Goal: Task Accomplishment & Management: Manage account settings

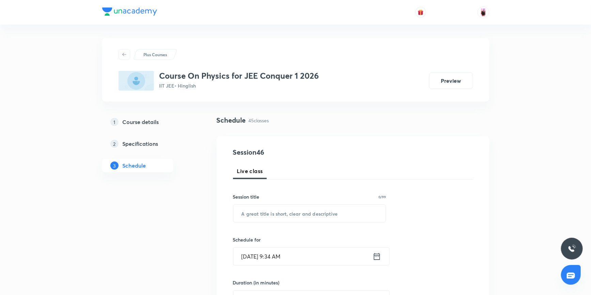
click at [376, 259] on icon at bounding box center [376, 256] width 6 height 7
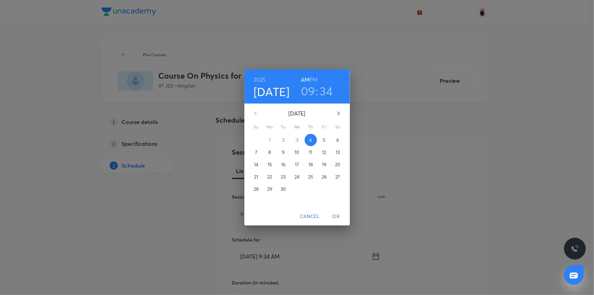
click at [312, 94] on h3 "09" at bounding box center [308, 91] width 14 height 14
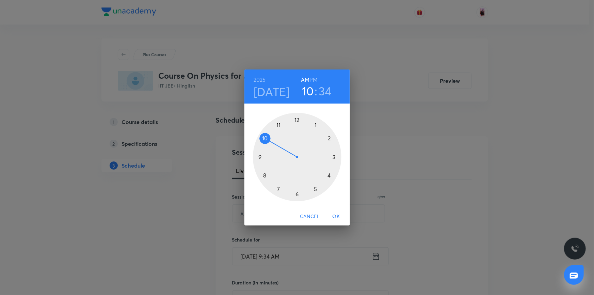
drag, startPoint x: 260, startPoint y: 156, endPoint x: 272, endPoint y: 139, distance: 21.5
click at [272, 139] on div at bounding box center [297, 157] width 89 height 89
drag, startPoint x: 283, startPoint y: 190, endPoint x: 319, endPoint y: 119, distance: 78.7
click at [319, 119] on div at bounding box center [297, 157] width 89 height 89
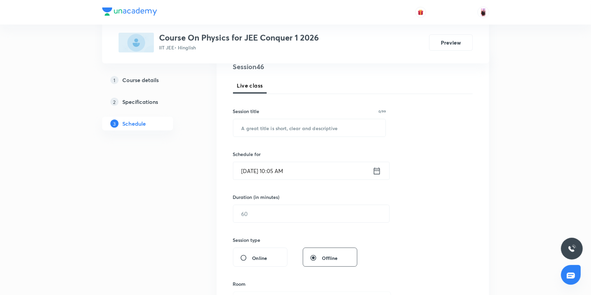
scroll to position [93, 0]
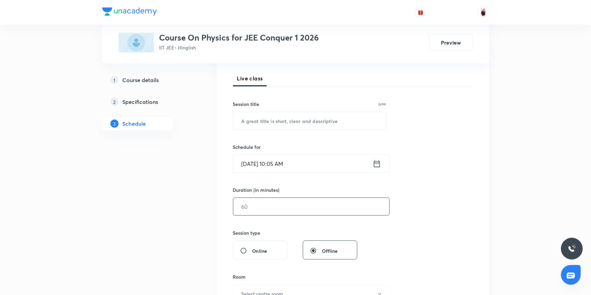
click at [263, 205] on input "text" at bounding box center [311, 206] width 156 height 17
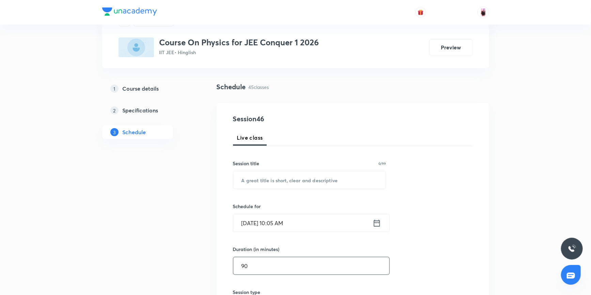
scroll to position [31, 0]
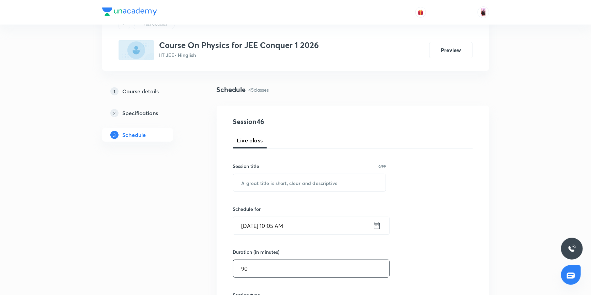
type input "90"
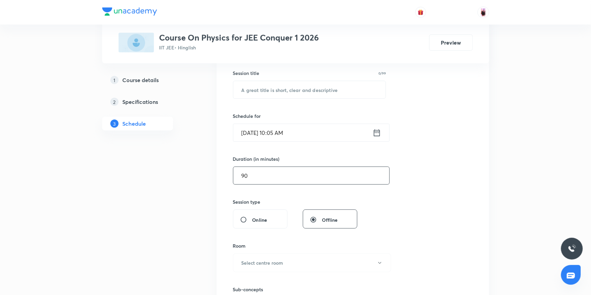
scroll to position [278, 0]
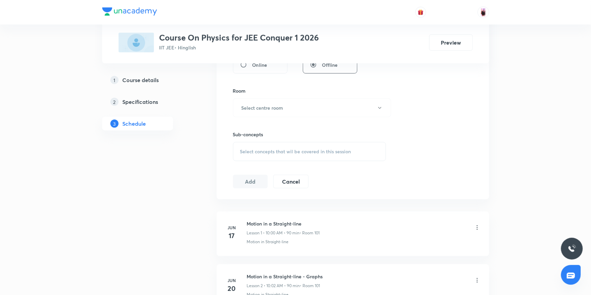
click at [297, 149] on span "Select concepts that wil be covered in this session" at bounding box center [295, 151] width 111 height 5
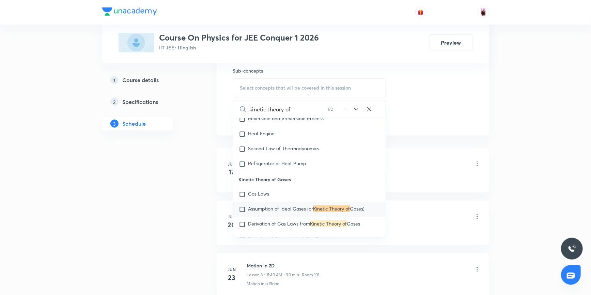
scroll to position [371, 0]
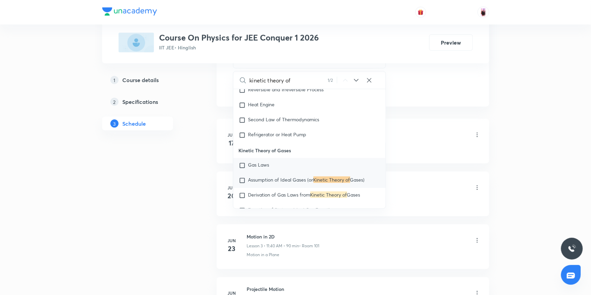
type input "kinetic theory of"
click at [242, 162] on input "checkbox" at bounding box center [244, 165] width 10 height 7
checkbox input "true"
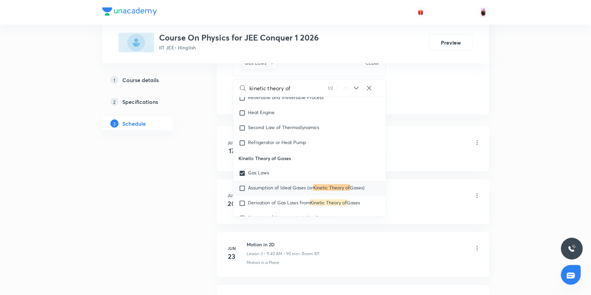
click at [243, 185] on input "checkbox" at bounding box center [244, 188] width 10 height 7
checkbox input "true"
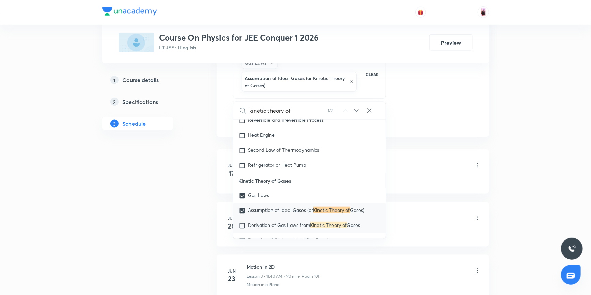
click at [242, 223] on input "checkbox" at bounding box center [244, 225] width 10 height 7
checkbox input "true"
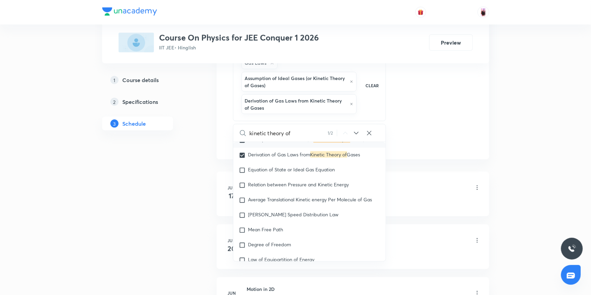
scroll to position [9471, 0]
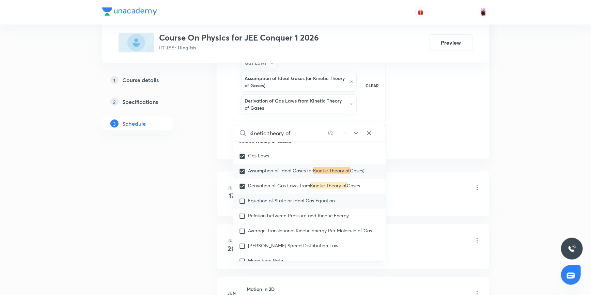
click at [242, 198] on input "checkbox" at bounding box center [244, 201] width 10 height 7
checkbox input "true"
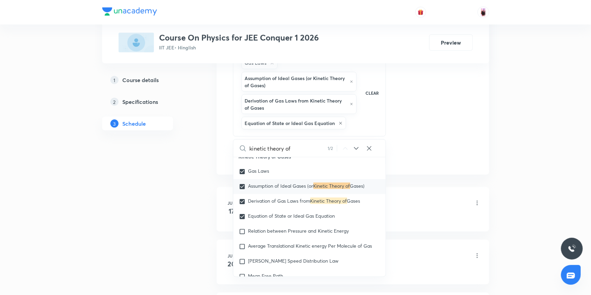
click at [402, 199] on div "Motion in a Straight-line Lesson 1 • 10:00 AM • 90 min • Room 101" at bounding box center [364, 203] width 234 height 16
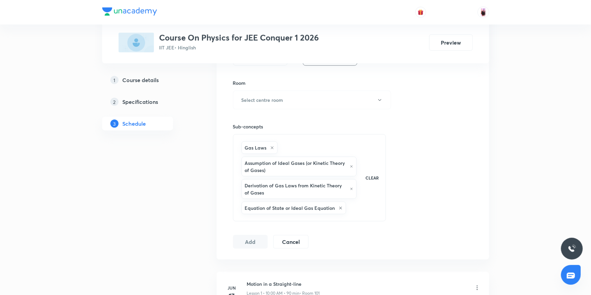
scroll to position [340, 0]
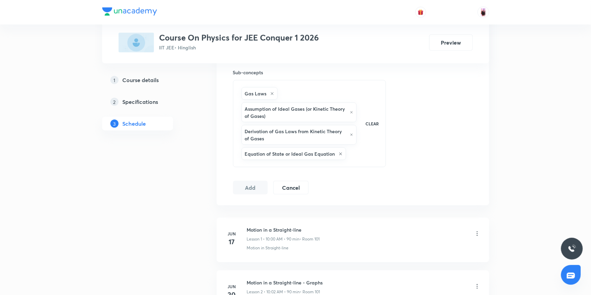
click at [358, 160] on div "Gas Laws Assumption of Ideal Gases (or Kinetic Theory of Gases) Derivation of G…" at bounding box center [309, 123] width 153 height 87
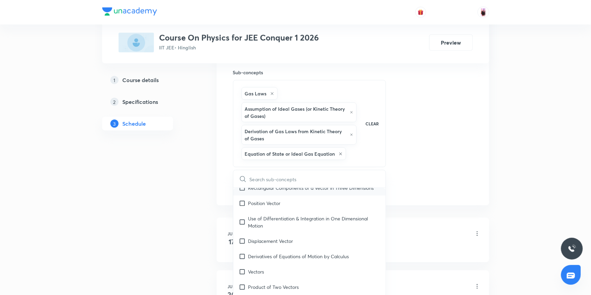
checkbox input "true"
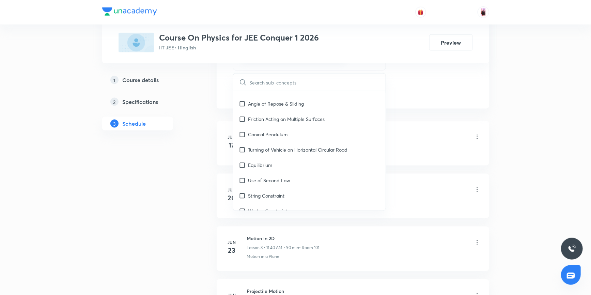
scroll to position [402, 0]
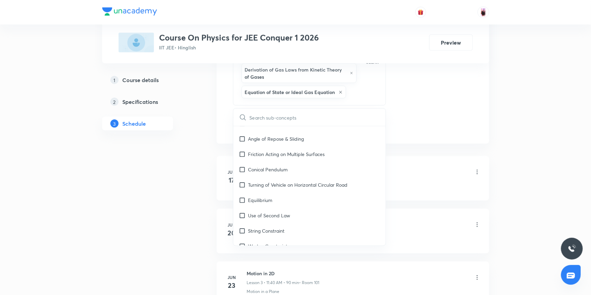
click at [320, 116] on input "text" at bounding box center [318, 117] width 136 height 17
type input "k"
checkbox input "true"
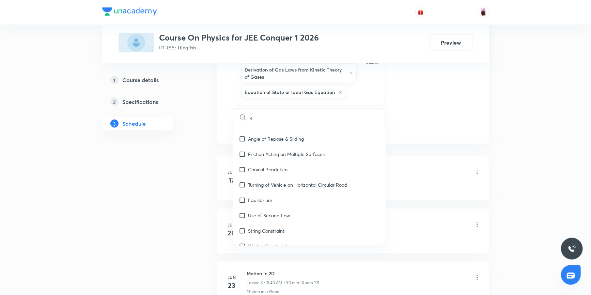
checkbox input "true"
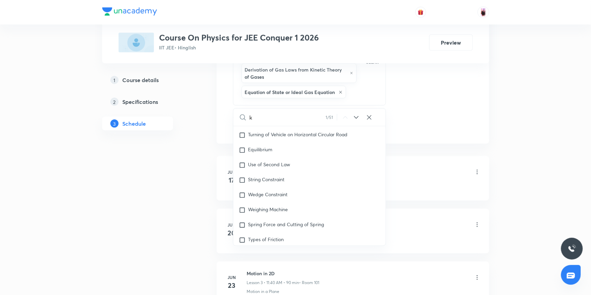
checkbox input "true"
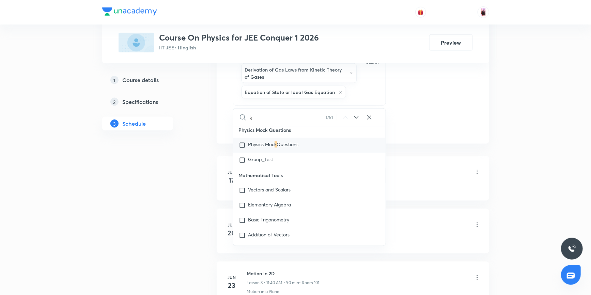
scroll to position [0, 0]
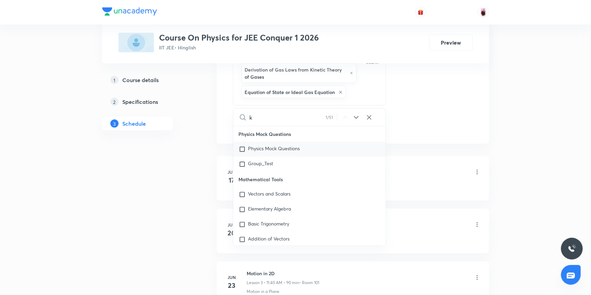
type input "kn"
checkbox input "true"
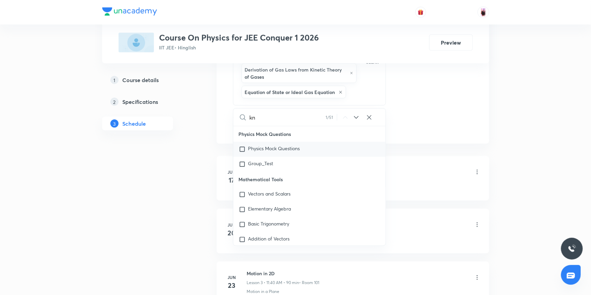
checkbox input "true"
type input "kni"
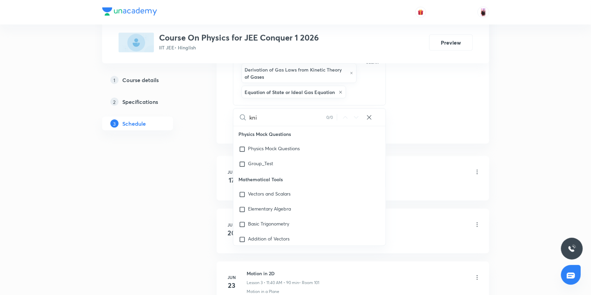
checkbox input "true"
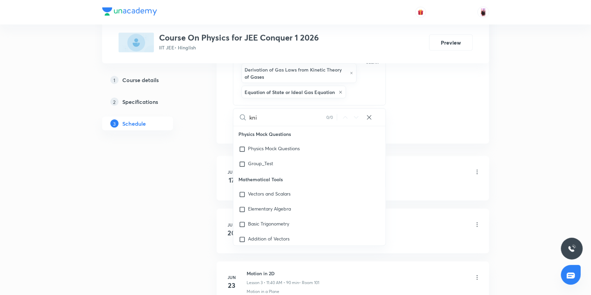
checkbox input "true"
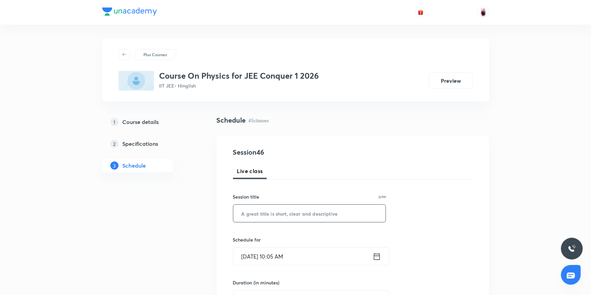
type input "kni"
click at [264, 215] on input "text" at bounding box center [309, 213] width 153 height 17
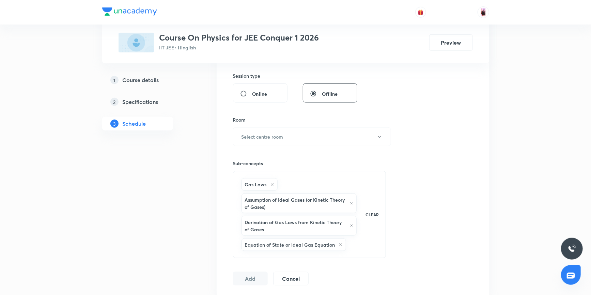
scroll to position [309, 0]
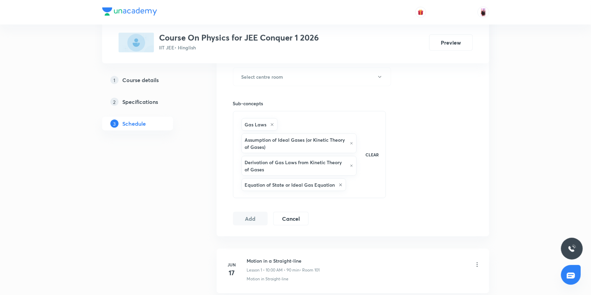
drag, startPoint x: 288, startPoint y: 118, endPoint x: 274, endPoint y: 127, distance: 16.3
click at [289, 119] on div "Gas Laws Assumption of Ideal Gases (or Kinetic Theory of Gases) Derivation of G…" at bounding box center [299, 155] width 118 height 76
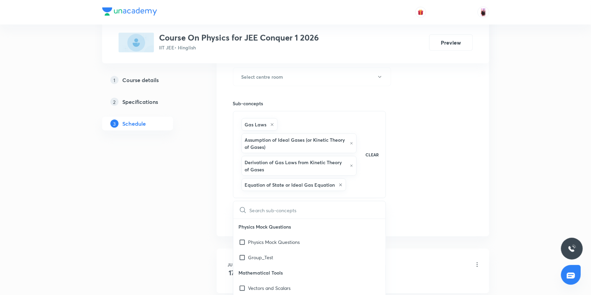
click at [252, 126] on h6 "Gas Laws" at bounding box center [256, 124] width 22 height 7
checkbox input "true"
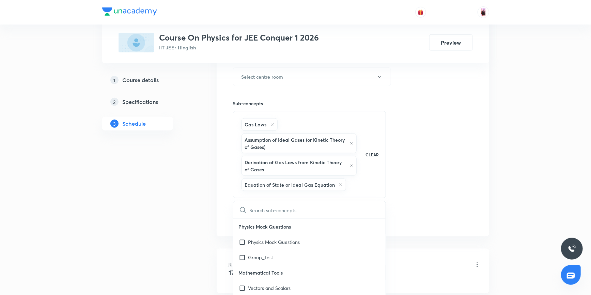
click at [266, 126] on h6 "Gas Laws" at bounding box center [256, 124] width 22 height 7
click at [298, 128] on div "Gas Laws Assumption of Ideal Gases (or Kinetic Theory of Gases) Derivation of G…" at bounding box center [299, 155] width 118 height 76
click at [347, 186] on div "Gas Laws Assumption of Ideal Gases (or Kinetic Theory of Gases) Derivation of G…" at bounding box center [299, 155] width 118 height 76
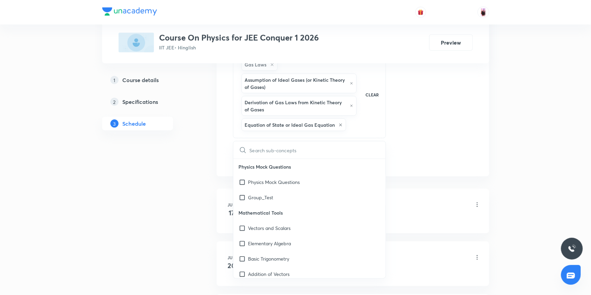
scroll to position [402, 0]
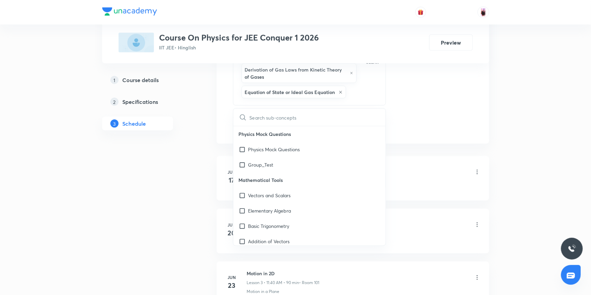
click at [286, 123] on input "text" at bounding box center [318, 117] width 136 height 17
type input "k"
checkbox input "true"
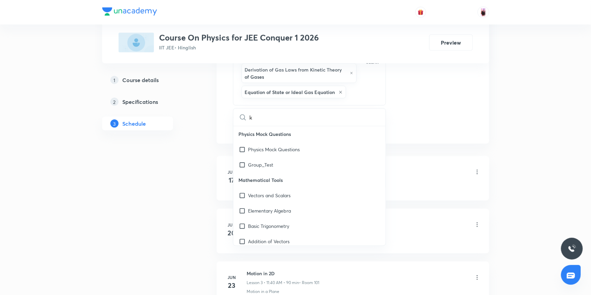
checkbox input "true"
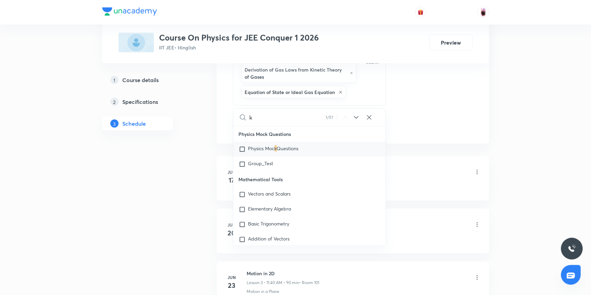
type input "kn"
checkbox input "true"
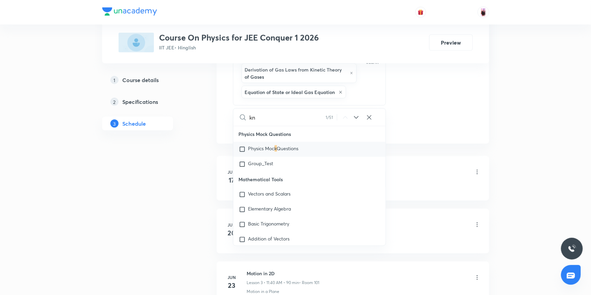
checkbox input "true"
type input "kni"
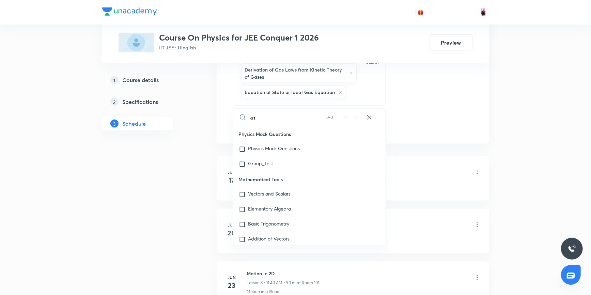
checkbox input "true"
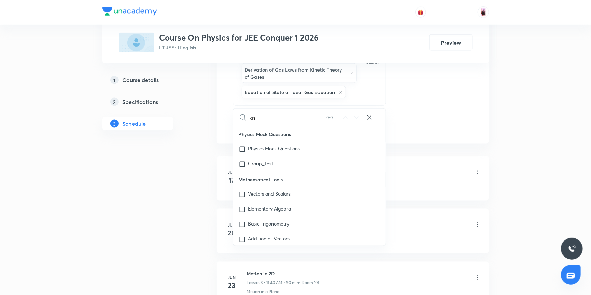
checkbox input "true"
type input "knin"
checkbox input "true"
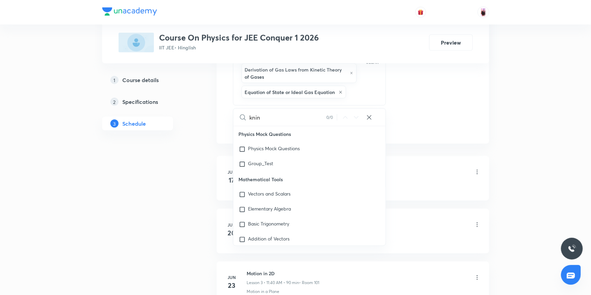
checkbox input "true"
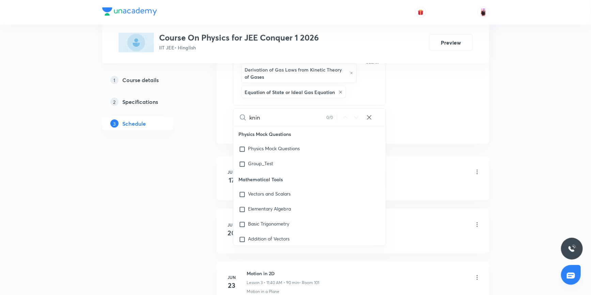
checkbox input "true"
type input "knine"
checkbox input "true"
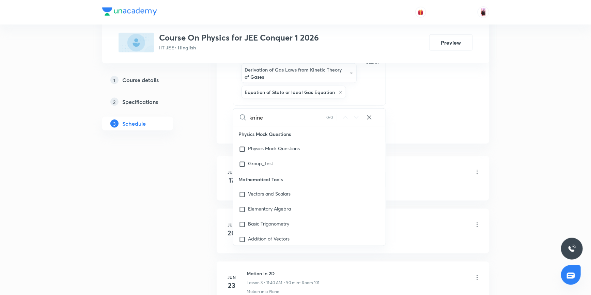
checkbox input "true"
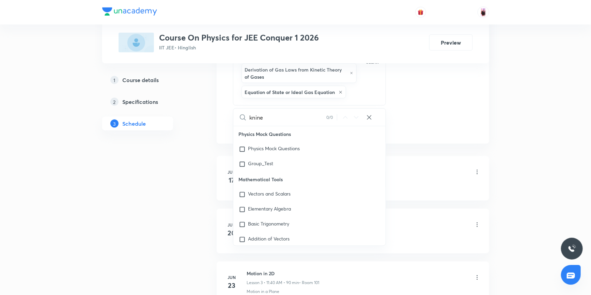
checkbox input "true"
type input "knin"
checkbox input "true"
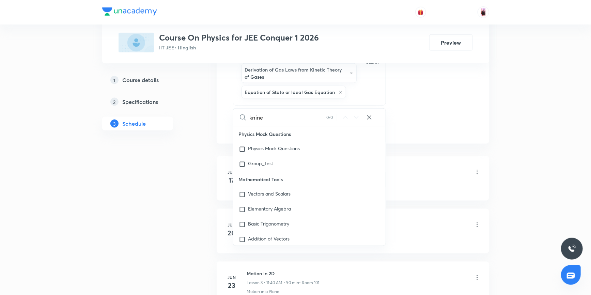
checkbox input "true"
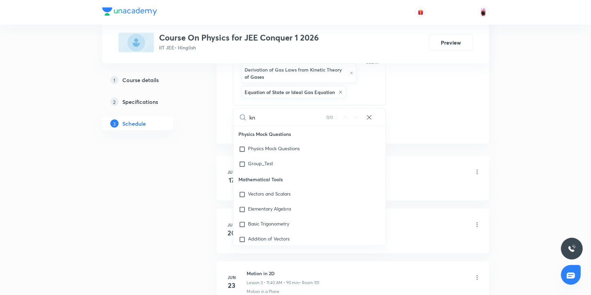
type input "k"
checkbox input "true"
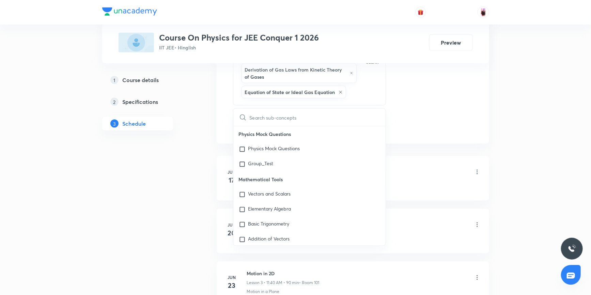
checkbox input "true"
type input "g"
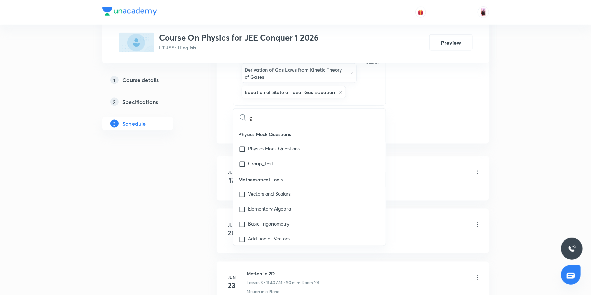
checkbox input "true"
type input "ga"
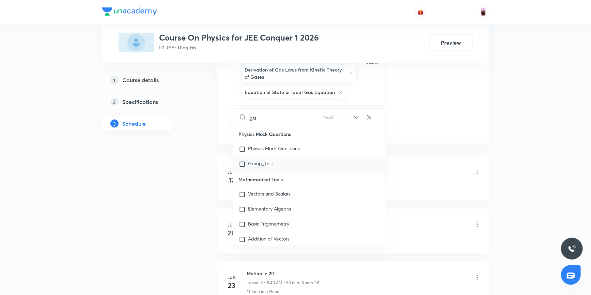
checkbox input "true"
type input "gas"
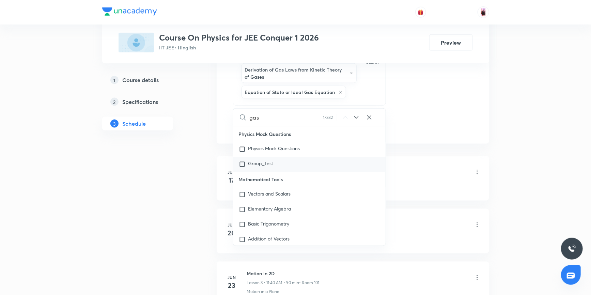
checkbox input "true"
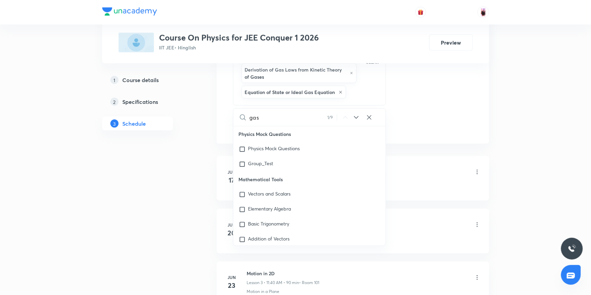
checkbox input "true"
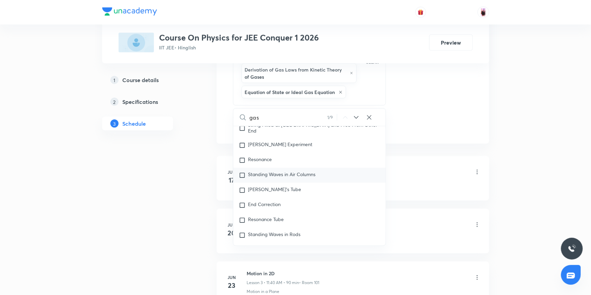
scroll to position [4689, 0]
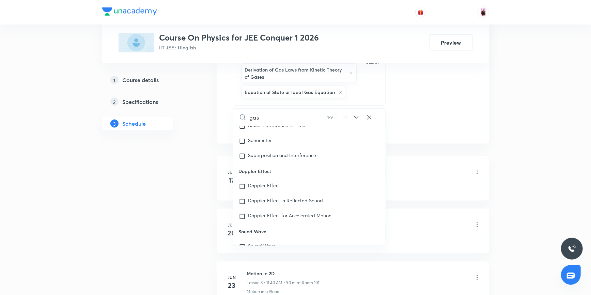
type input "gase"
checkbox input "true"
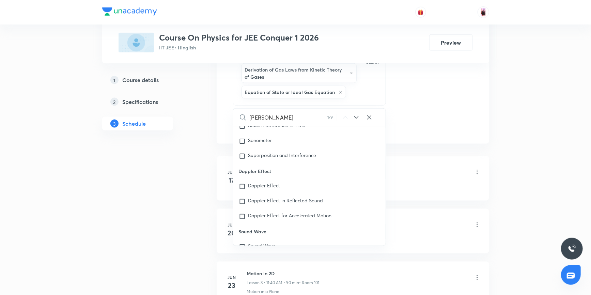
type input "gases"
checkbox input "true"
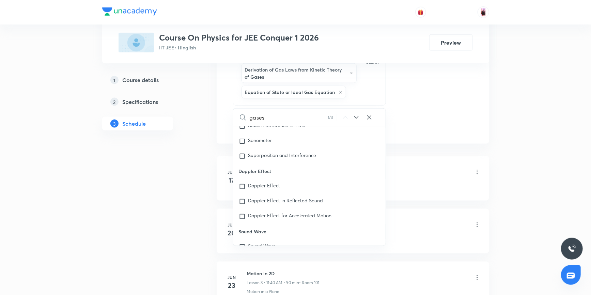
checkbox input "true"
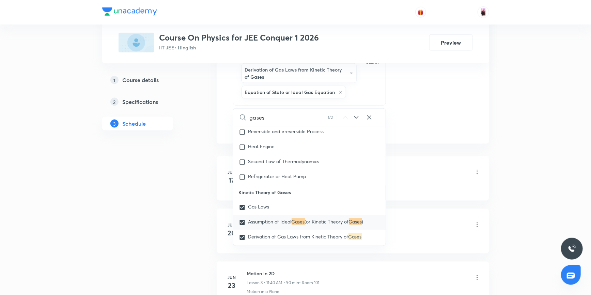
scroll to position [9409, 0]
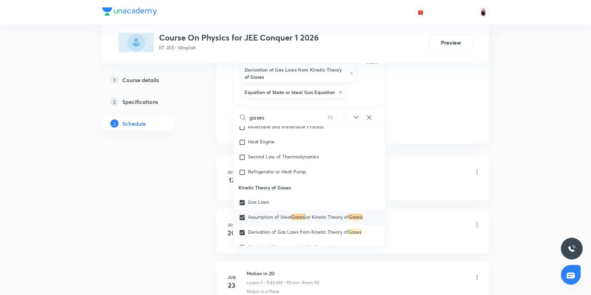
type input "gases"
drag, startPoint x: 238, startPoint y: 183, endPoint x: 308, endPoint y: 183, distance: 70.1
click at [308, 183] on p "Kinetic Theory of Gases" at bounding box center [309, 187] width 153 height 15
copy p "Kinetic Theory of Gases"
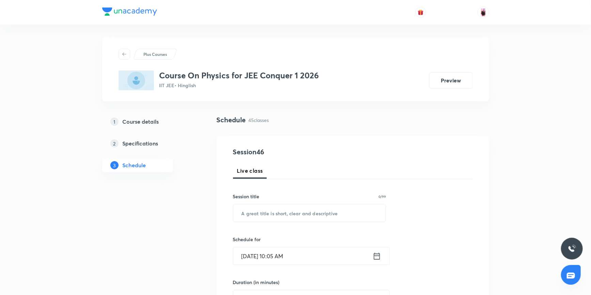
scroll to position [0, 0]
click at [261, 214] on input "text" at bounding box center [309, 213] width 153 height 17
paste input "Kinetic Theory of Gases"
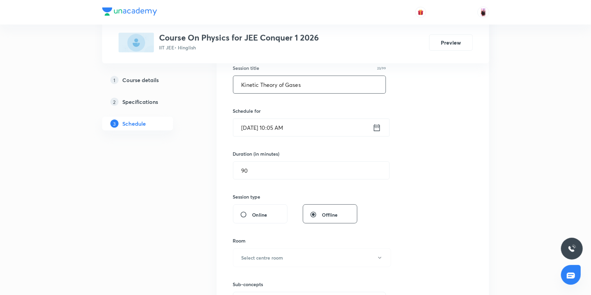
scroll to position [217, 0]
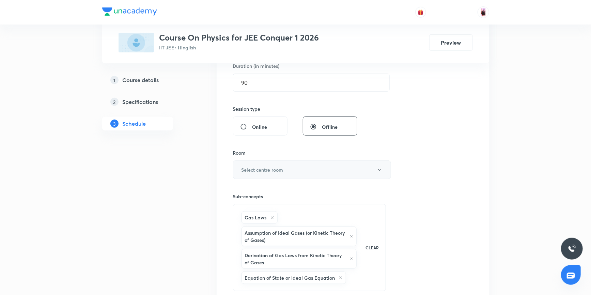
type input "Kinetic Theory of Gases"
click at [304, 164] on button "Select centre room" at bounding box center [312, 169] width 158 height 19
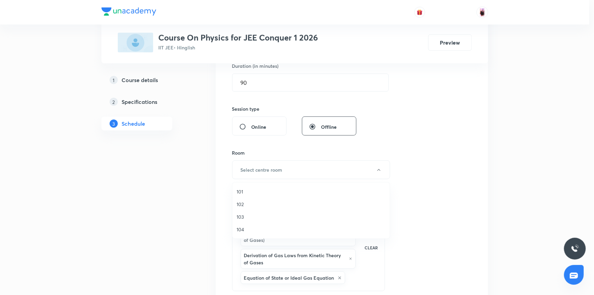
click at [237, 189] on span "101" at bounding box center [311, 191] width 149 height 7
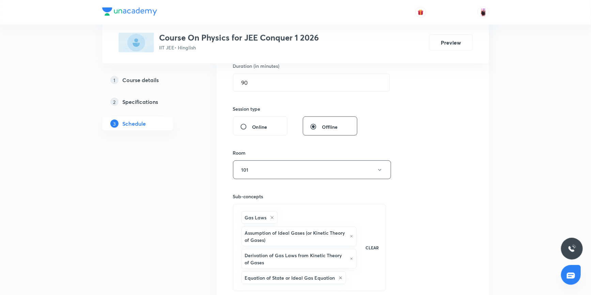
scroll to position [309, 0]
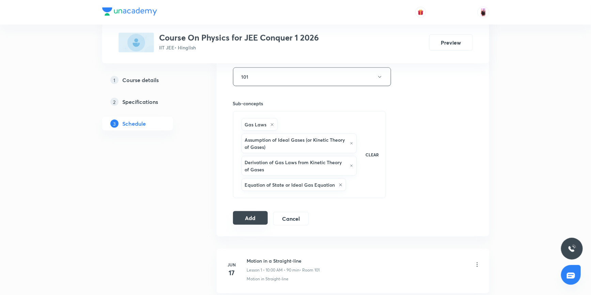
click at [244, 217] on button "Add" at bounding box center [250, 218] width 35 height 14
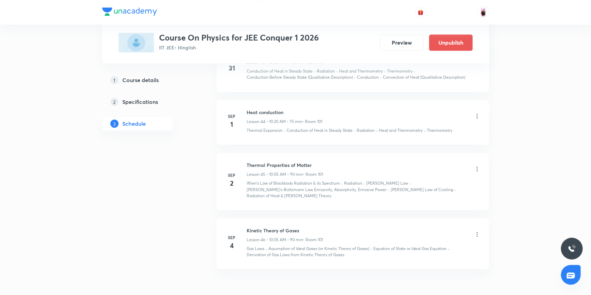
scroll to position [2389, 0]
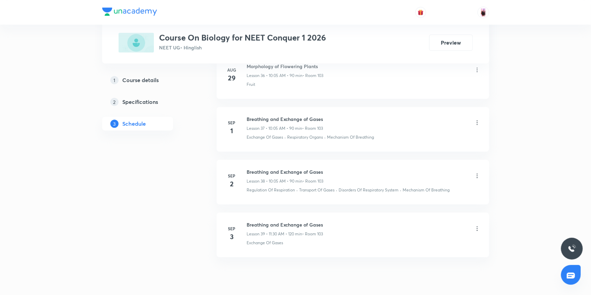
scroll to position [2308, 0]
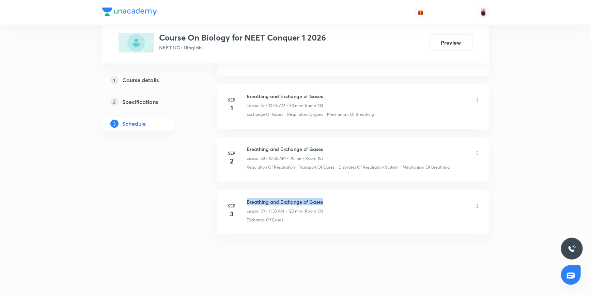
drag, startPoint x: 246, startPoint y: 197, endPoint x: 327, endPoint y: 193, distance: 81.1
click at [327, 193] on li "Sep 3 Breathing and Exchange of Gases Lesson 39 • 11:30 AM • 120 min • Room 103…" at bounding box center [353, 212] width 272 height 45
copy h6 "Breathing and Exchange of Gases"
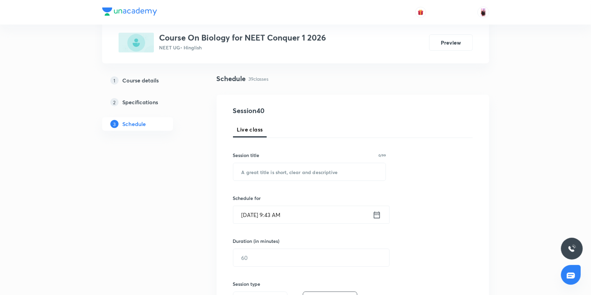
scroll to position [0, 0]
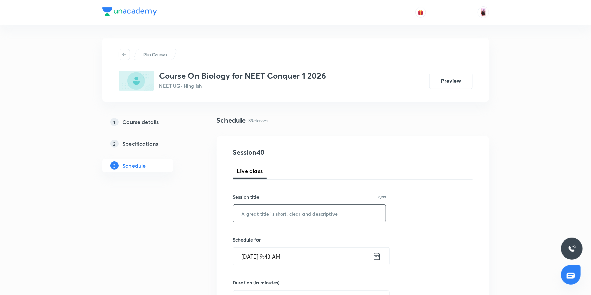
click at [268, 216] on input "text" at bounding box center [309, 213] width 153 height 17
paste input "Breathing and Exchange of Gases"
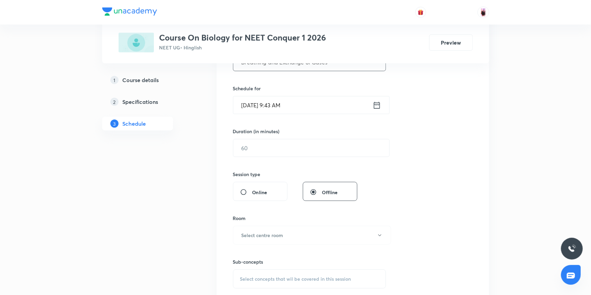
scroll to position [155, 0]
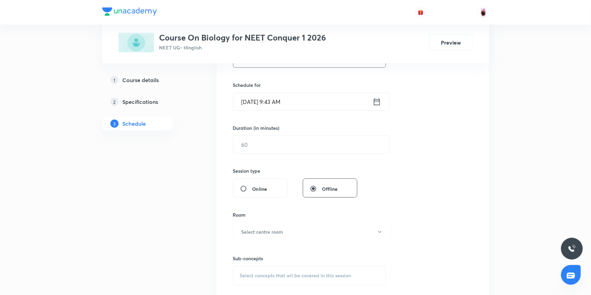
type input "Breathing and Exchange of Gases"
click at [374, 105] on icon at bounding box center [376, 101] width 6 height 7
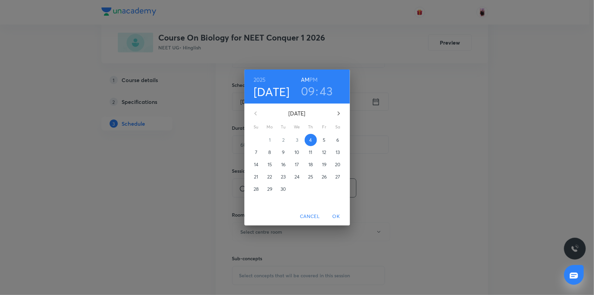
click at [312, 93] on h3 "09" at bounding box center [308, 91] width 14 height 14
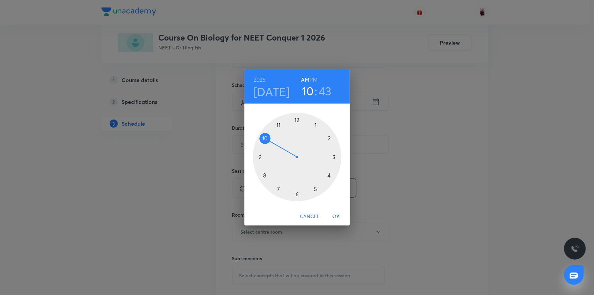
drag, startPoint x: 260, startPoint y: 158, endPoint x: 263, endPoint y: 141, distance: 16.7
click at [263, 141] on div at bounding box center [297, 157] width 89 height 89
drag, startPoint x: 260, startPoint y: 159, endPoint x: 316, endPoint y: 123, distance: 66.2
click at [316, 123] on div at bounding box center [297, 157] width 89 height 89
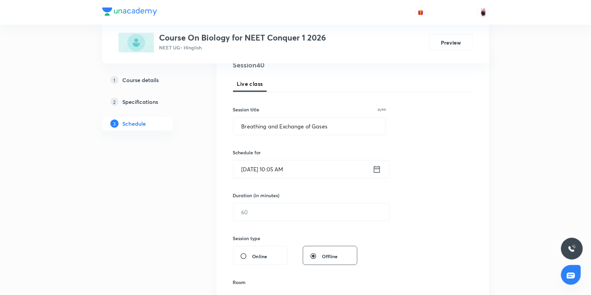
scroll to position [93, 0]
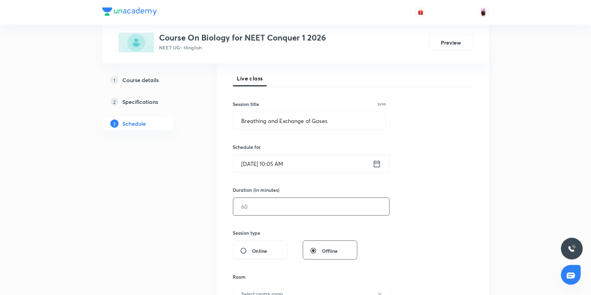
click at [275, 205] on input "text" at bounding box center [311, 206] width 156 height 17
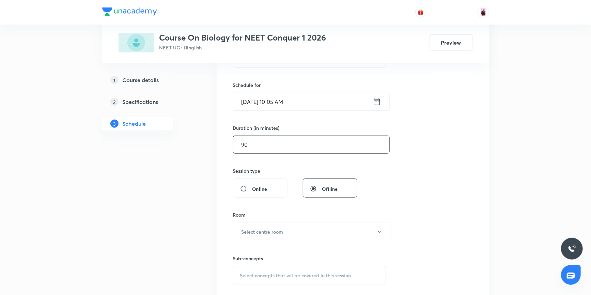
scroll to position [186, 0]
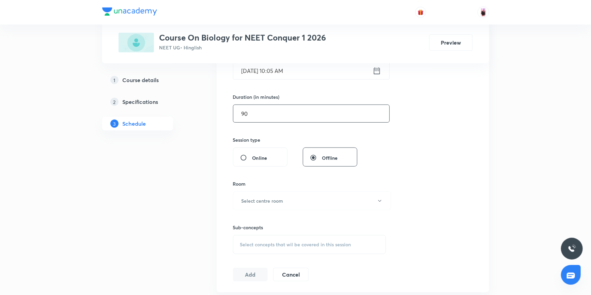
type input "90"
click at [273, 200] on h6 "Select centre room" at bounding box center [262, 200] width 42 height 7
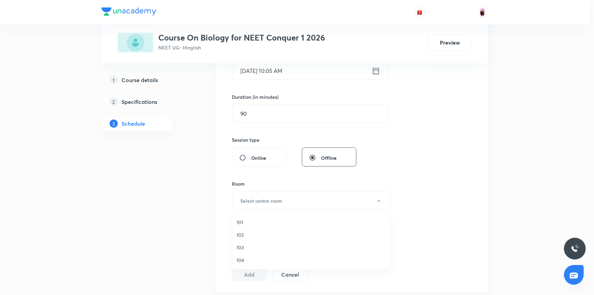
click at [243, 249] on span "103" at bounding box center [311, 247] width 149 height 7
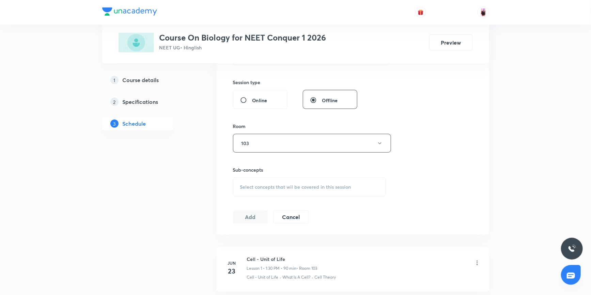
scroll to position [278, 0]
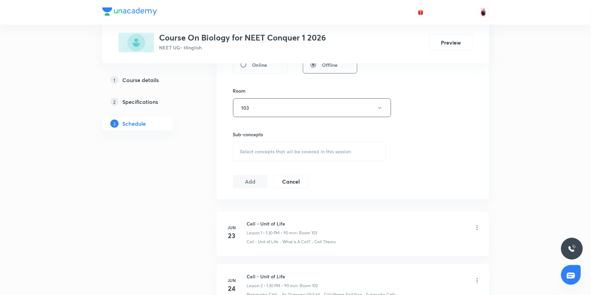
click at [287, 156] on div "Select concepts that wil be covered in this session" at bounding box center [309, 151] width 153 height 19
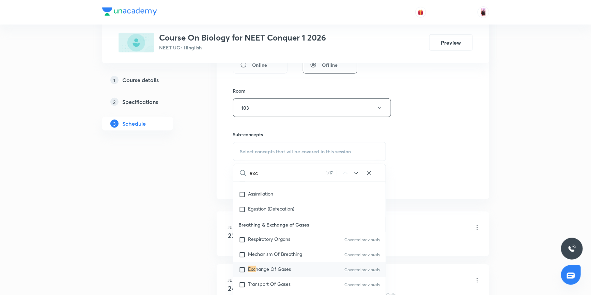
scroll to position [2721, 0]
type input "exc"
click at [244, 269] on input "checkbox" at bounding box center [244, 267] width 10 height 7
checkbox input "true"
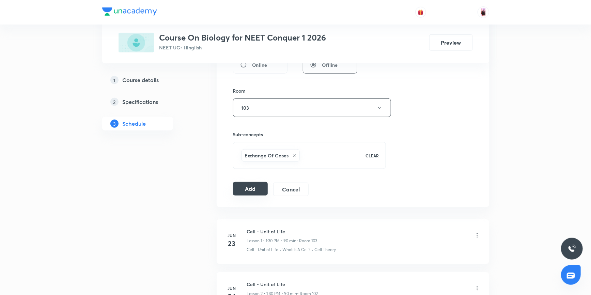
click at [248, 192] on button "Add" at bounding box center [250, 189] width 35 height 14
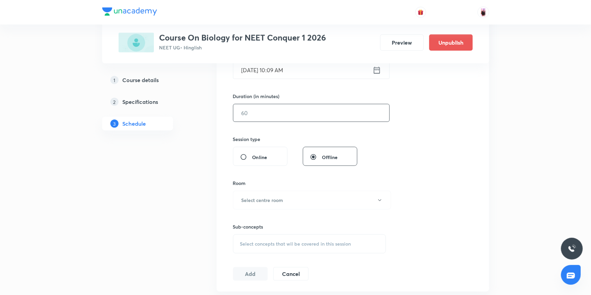
scroll to position [186, 0]
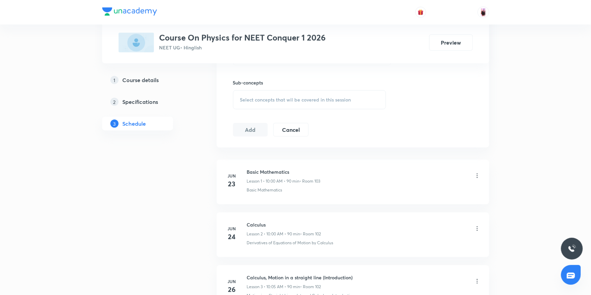
scroll to position [278, 0]
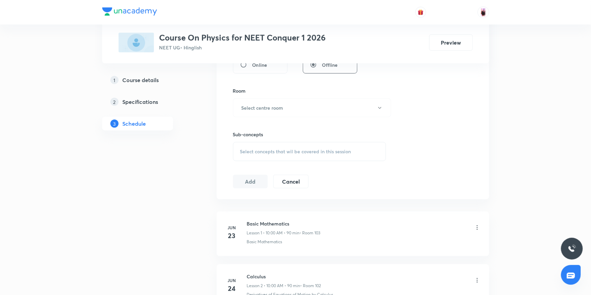
click at [284, 152] on span "Select concepts that wil be covered in this session" at bounding box center [295, 151] width 111 height 5
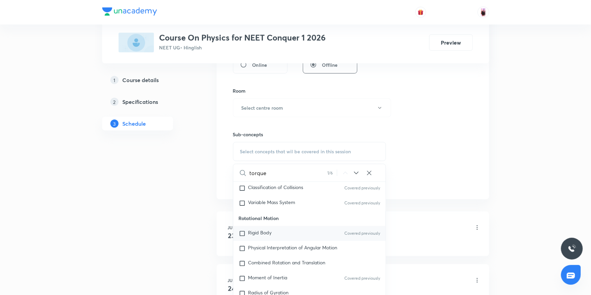
scroll to position [2029, 0]
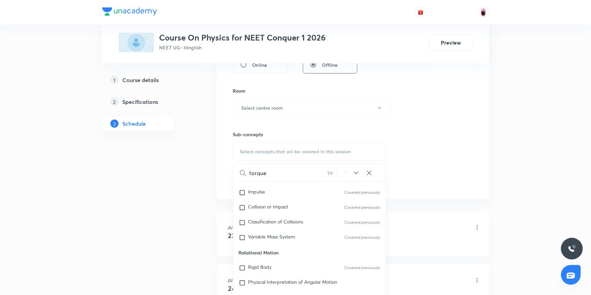
type input "torque"
drag, startPoint x: 239, startPoint y: 240, endPoint x: 292, endPoint y: 238, distance: 53.5
click at [292, 245] on p "Rotational Motion" at bounding box center [309, 252] width 153 height 15
copy p "Rotational Motion"
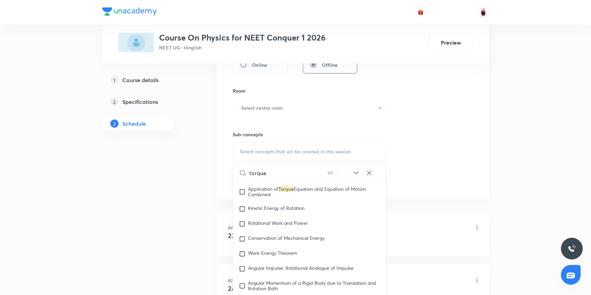
scroll to position [2153, 0]
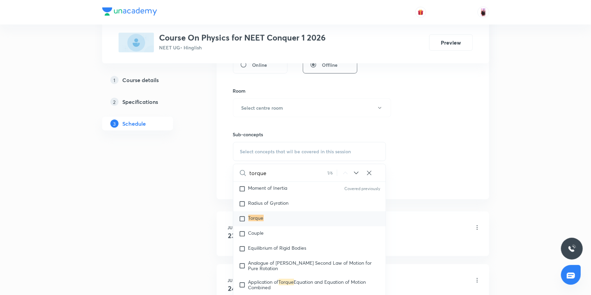
click at [243, 216] on input "checkbox" at bounding box center [244, 219] width 10 height 7
checkbox input "true"
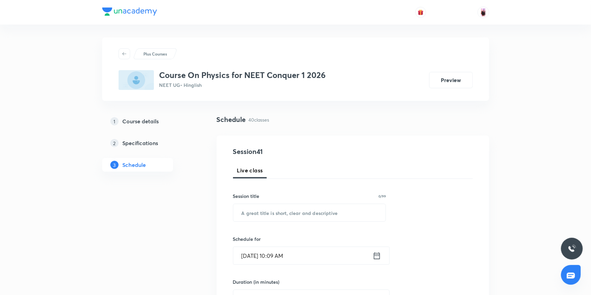
scroll to position [0, 0]
click at [276, 217] on input "text" at bounding box center [309, 213] width 153 height 17
paste input "Rotational Motion"
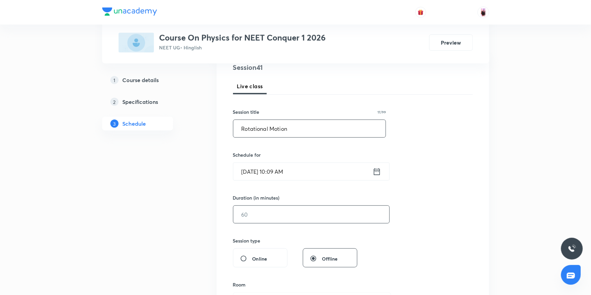
scroll to position [93, 0]
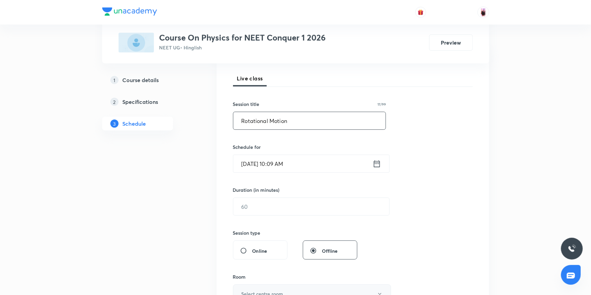
type input "Rotational Motion"
click at [378, 165] on icon at bounding box center [376, 164] width 9 height 10
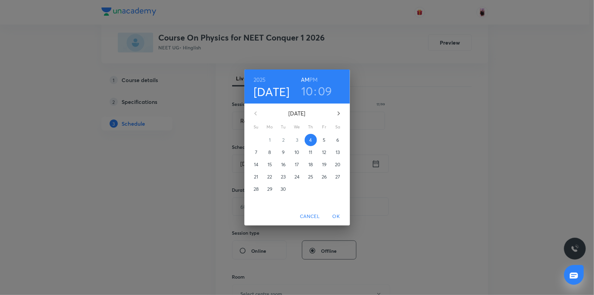
click at [311, 91] on h3 "10" at bounding box center [307, 91] width 12 height 14
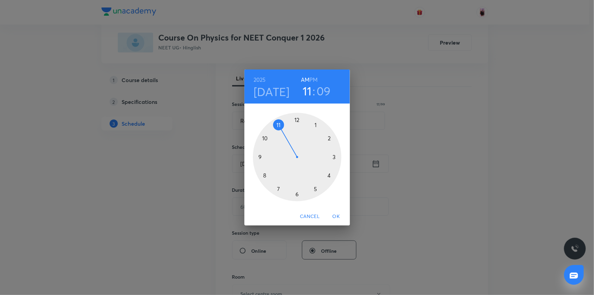
drag, startPoint x: 262, startPoint y: 138, endPoint x: 282, endPoint y: 126, distance: 22.6
click at [282, 126] on div at bounding box center [297, 157] width 89 height 89
drag, startPoint x: 297, startPoint y: 116, endPoint x: 264, endPoint y: 156, distance: 52.0
click at [264, 156] on div at bounding box center [297, 157] width 89 height 89
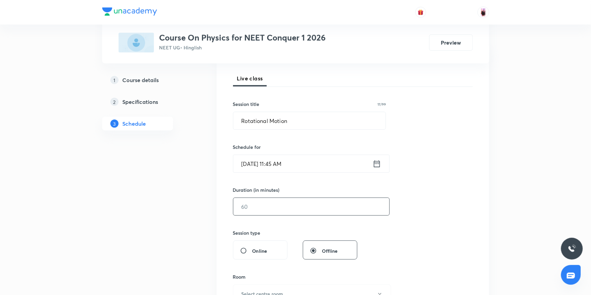
click at [311, 200] on input "text" at bounding box center [311, 206] width 156 height 17
type input "90"
click at [439, 173] on div "Session 41 Live class Session title 17/99 Rotational Motion ​ Schedule for Sep …" at bounding box center [353, 218] width 240 height 328
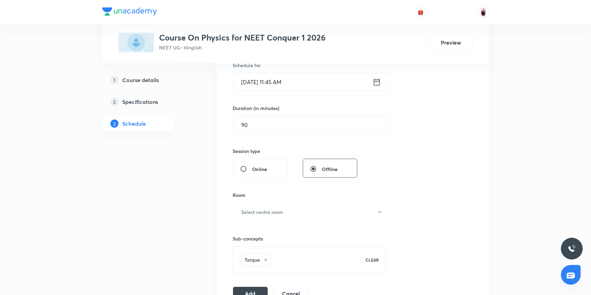
scroll to position [186, 0]
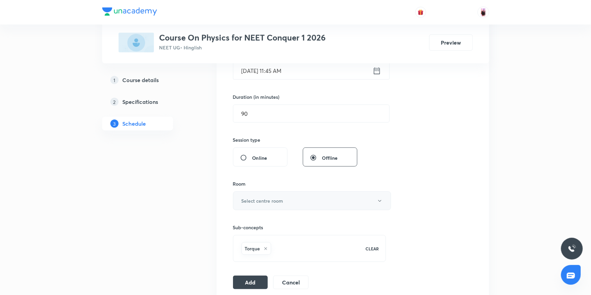
click at [326, 201] on button "Select centre room" at bounding box center [312, 200] width 158 height 19
click at [242, 259] on span "104" at bounding box center [311, 259] width 149 height 7
click at [241, 280] on button "Add" at bounding box center [250, 282] width 35 height 14
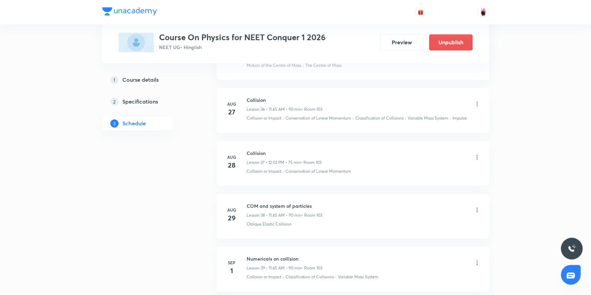
scroll to position [2113, 0]
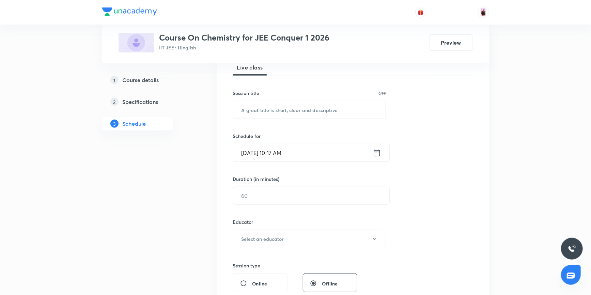
scroll to position [93, 0]
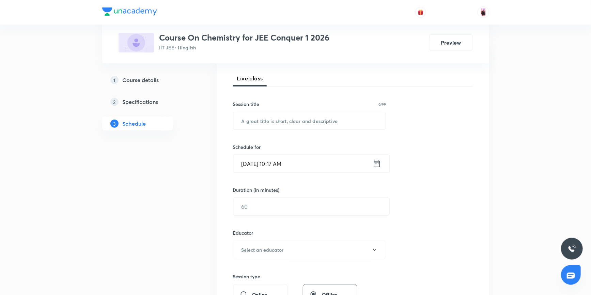
click at [379, 164] on icon at bounding box center [376, 164] width 9 height 10
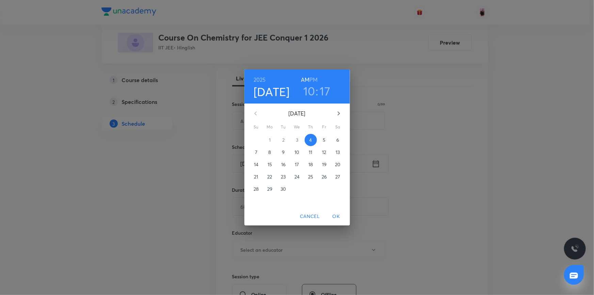
click at [308, 92] on h3 "10" at bounding box center [309, 91] width 12 height 14
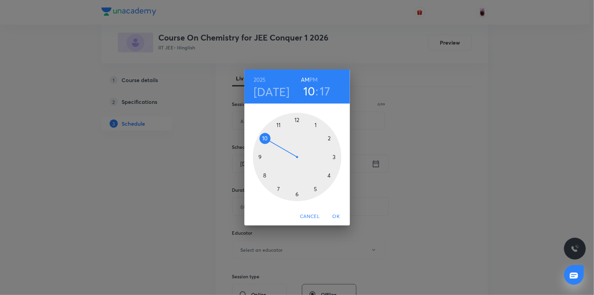
drag, startPoint x: 296, startPoint y: 112, endPoint x: 294, endPoint y: 116, distance: 4.6
click at [296, 114] on div at bounding box center [297, 157] width 89 height 89
drag, startPoint x: 334, startPoint y: 161, endPoint x: 265, endPoint y: 129, distance: 76.5
click at [265, 129] on div at bounding box center [297, 157] width 89 height 89
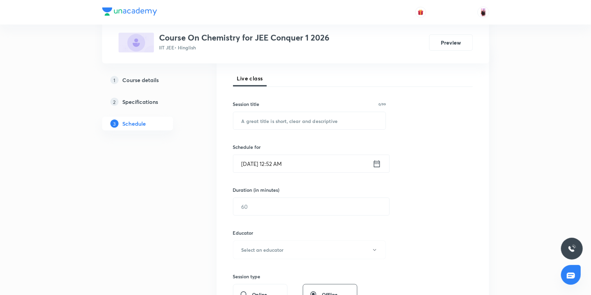
click at [378, 164] on icon at bounding box center [376, 164] width 9 height 10
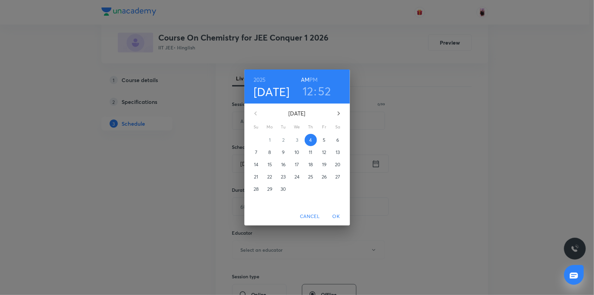
click at [308, 94] on h3 "12" at bounding box center [308, 91] width 11 height 14
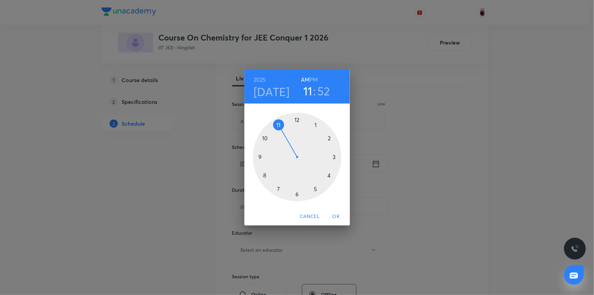
drag, startPoint x: 299, startPoint y: 121, endPoint x: 281, endPoint y: 129, distance: 19.6
click at [281, 129] on div at bounding box center [297, 157] width 89 height 89
drag, startPoint x: 270, startPoint y: 133, endPoint x: 271, endPoint y: 156, distance: 22.5
click at [271, 156] on div at bounding box center [297, 157] width 89 height 89
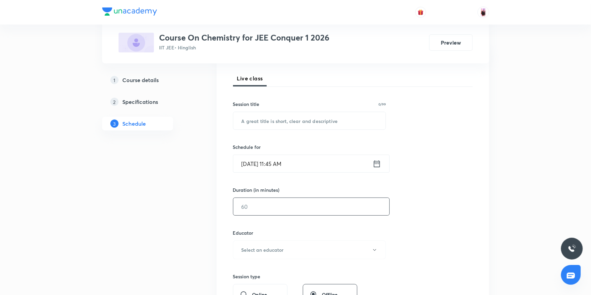
click at [265, 212] on input "text" at bounding box center [311, 206] width 156 height 17
type input "90"
click at [302, 215] on div "Session 37 Live class Session title 0/99 ​ Schedule for [DATE] 11:45 AM ​ Durat…" at bounding box center [353, 235] width 240 height 363
click at [291, 251] on button "Select an educator" at bounding box center [309, 249] width 153 height 19
click at [532, 123] on div at bounding box center [297, 147] width 594 height 295
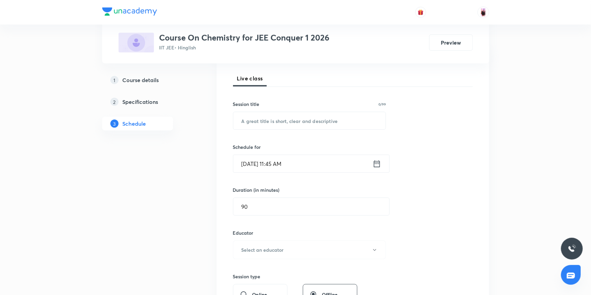
scroll to position [186, 0]
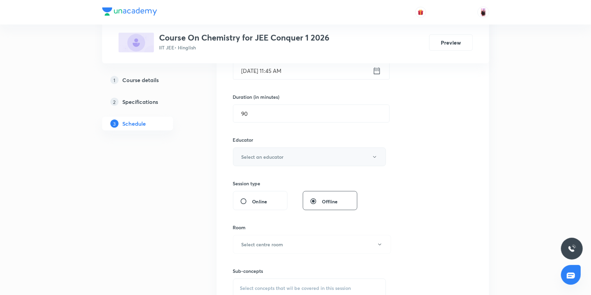
click at [326, 158] on button "Select an educator" at bounding box center [309, 156] width 153 height 19
click at [259, 177] on span "[PERSON_NAME]" at bounding box center [311, 178] width 149 height 7
click at [315, 244] on button "Select centre room" at bounding box center [312, 244] width 158 height 19
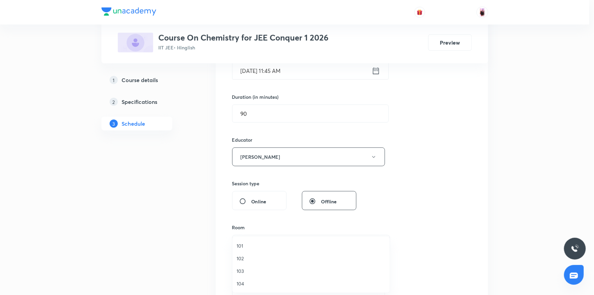
click at [245, 245] on span "101" at bounding box center [311, 245] width 149 height 7
click at [412, 200] on div "Session 37 Live class Session title 0/99 ​ Schedule for [DATE] 11:45 AM ​ Durat…" at bounding box center [353, 143] width 240 height 363
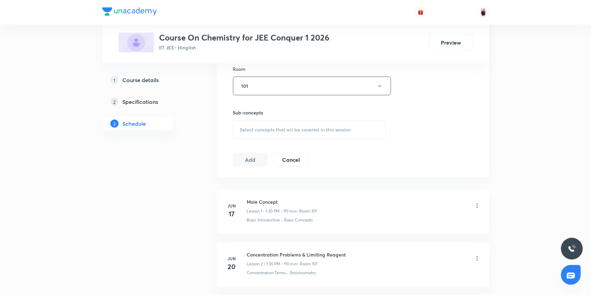
scroll to position [340, 0]
click at [306, 131] on span "Select concepts that wil be covered in this session" at bounding box center [295, 132] width 111 height 5
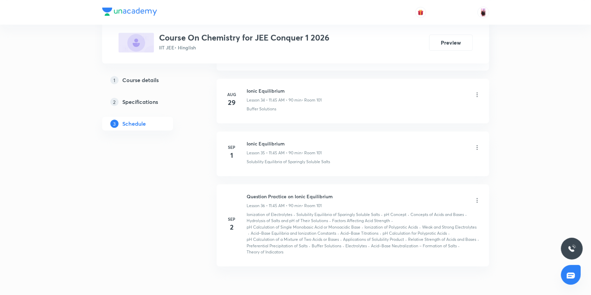
scroll to position [2273, 0]
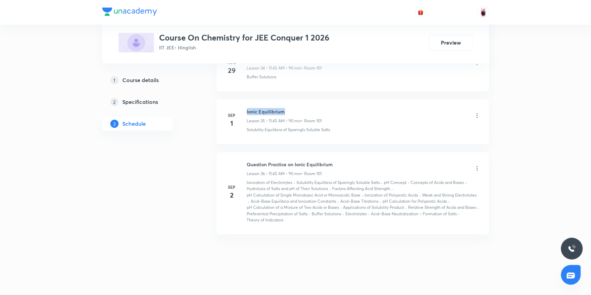
drag, startPoint x: 246, startPoint y: 108, endPoint x: 290, endPoint y: 109, distance: 43.3
click at [290, 109] on h6 "Ionic Equilibrium" at bounding box center [284, 111] width 75 height 7
copy h6 "Ionic Equilibrium"
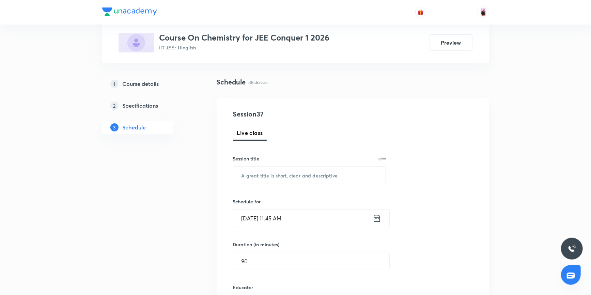
scroll to position [14, 0]
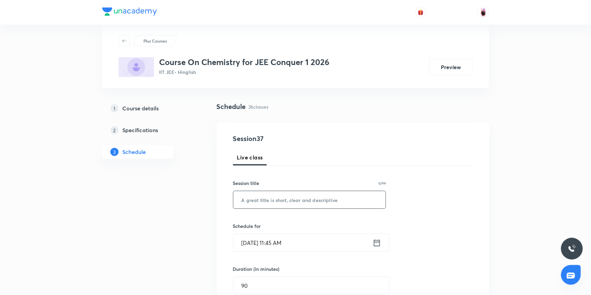
click at [279, 203] on input "text" at bounding box center [309, 199] width 153 height 17
paste input "Ionic Equilibrium"
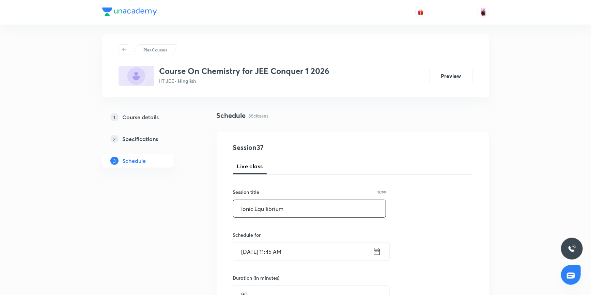
scroll to position [0, 0]
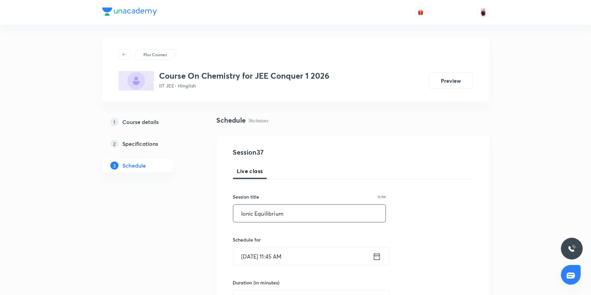
click at [298, 217] on input "Ionic Equilibrium" at bounding box center [309, 213] width 153 height 17
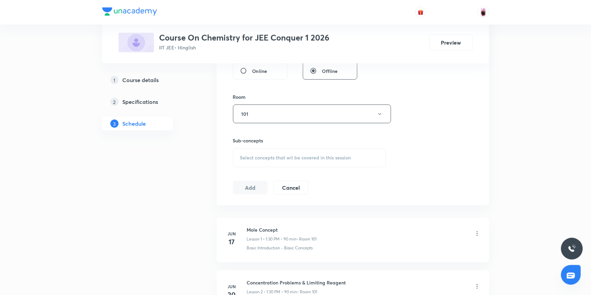
scroll to position [309, 0]
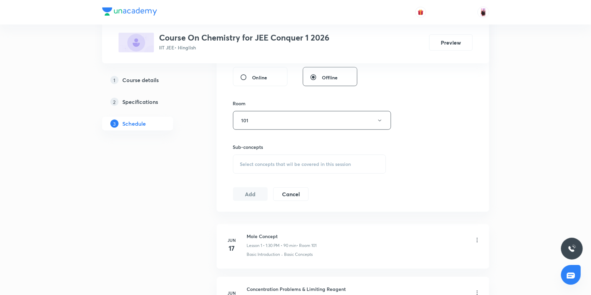
type input "Ionic Equilibrium Question practice"
click at [279, 161] on span "Select concepts that wil be covered in this session" at bounding box center [295, 163] width 111 height 5
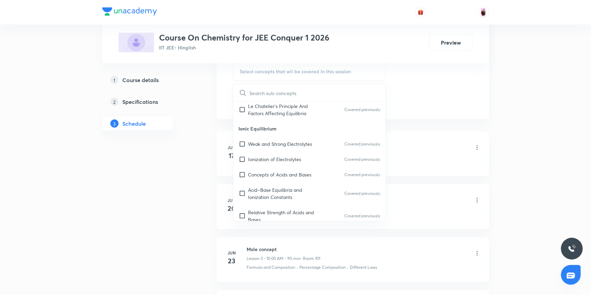
scroll to position [1702, 0]
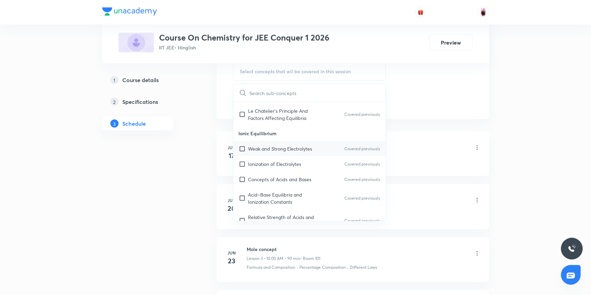
click at [242, 145] on input "checkbox" at bounding box center [244, 148] width 10 height 7
checkbox input "true"
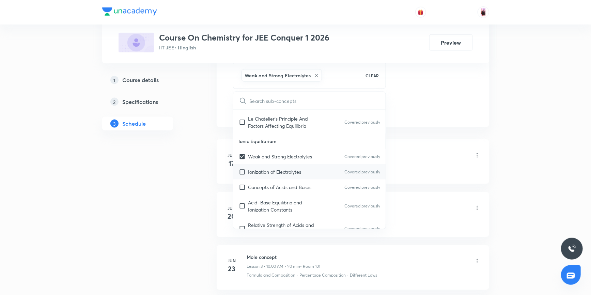
click at [242, 168] on input "checkbox" at bounding box center [244, 171] width 10 height 7
checkbox input "true"
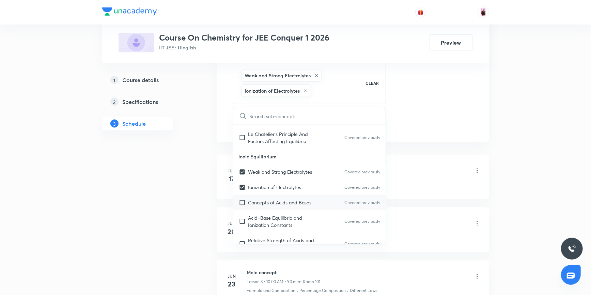
click at [243, 199] on input "checkbox" at bounding box center [244, 202] width 10 height 7
checkbox input "true"
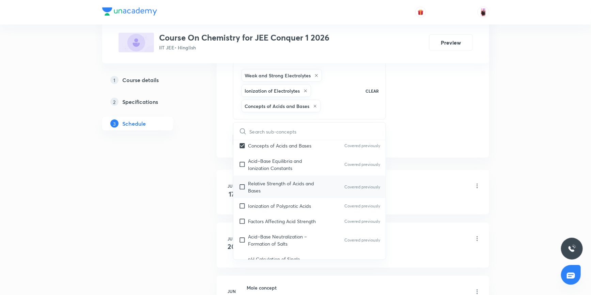
scroll to position [1764, 0]
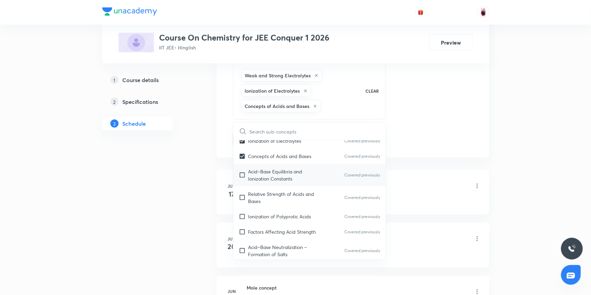
click at [243, 168] on input "checkbox" at bounding box center [244, 175] width 10 height 14
checkbox input "true"
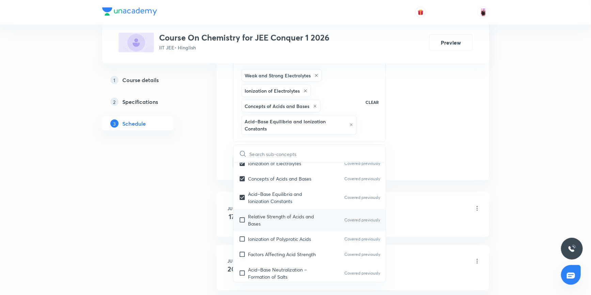
click at [242, 213] on input "checkbox" at bounding box center [244, 220] width 10 height 14
checkbox input "true"
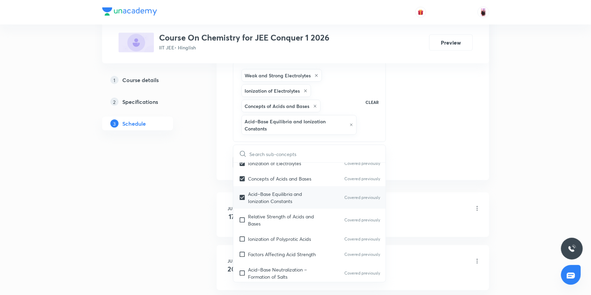
checkbox input "true"
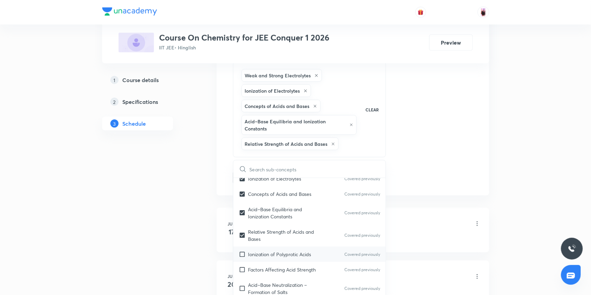
click at [242, 251] on input "checkbox" at bounding box center [244, 254] width 10 height 7
checkbox input "true"
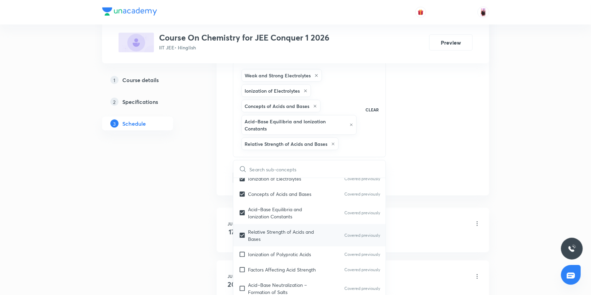
checkbox input "true"
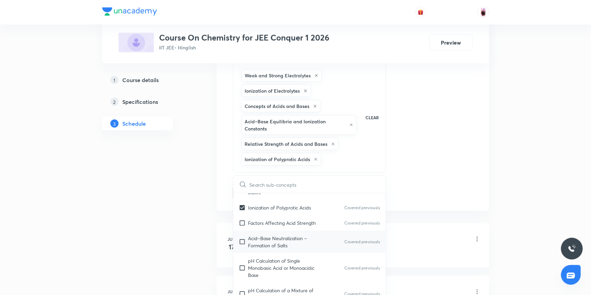
scroll to position [1795, 0]
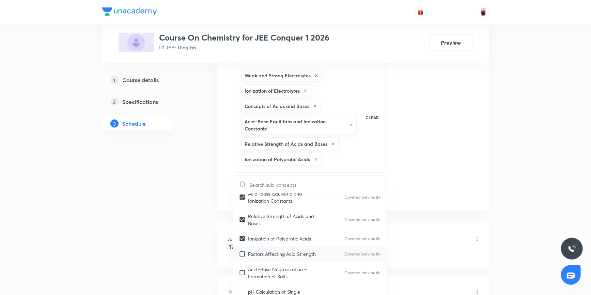
click at [241, 250] on input "checkbox" at bounding box center [244, 253] width 10 height 7
checkbox input "true"
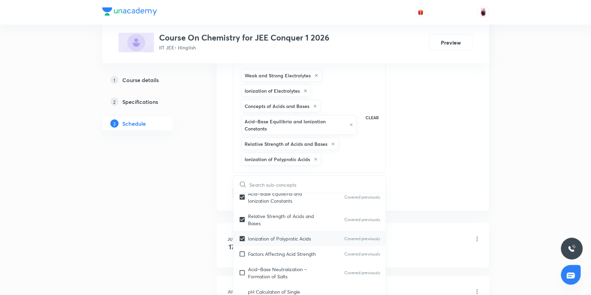
checkbox input "true"
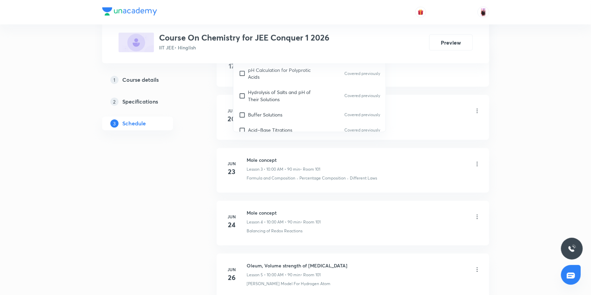
scroll to position [588, 0]
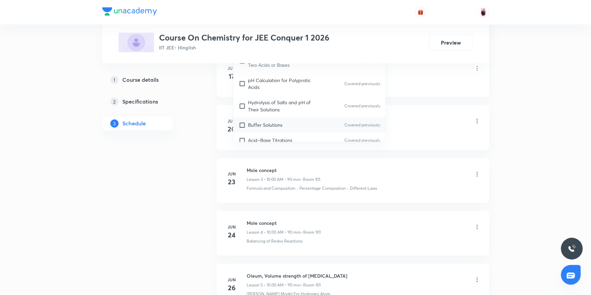
click at [241, 137] on input "checkbox" at bounding box center [244, 140] width 10 height 7
checkbox input "true"
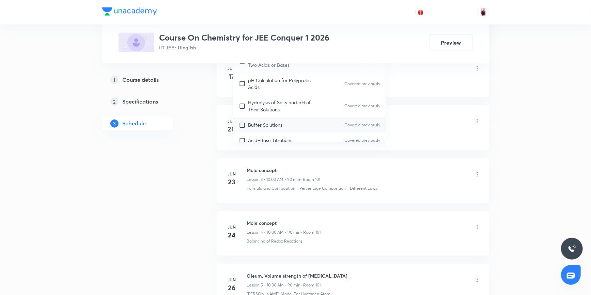
checkbox input "true"
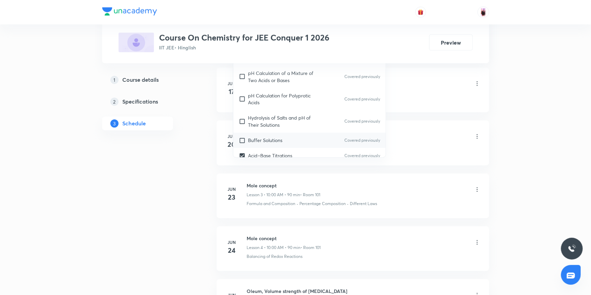
click at [242, 137] on input "checkbox" at bounding box center [244, 140] width 10 height 7
checkbox input "true"
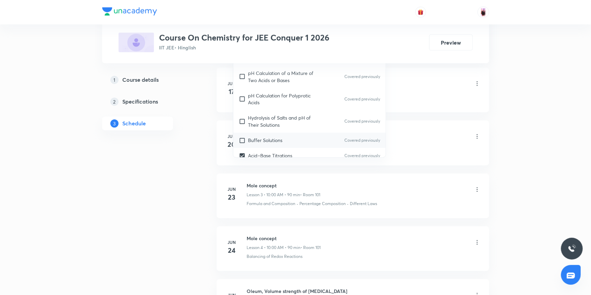
checkbox input "true"
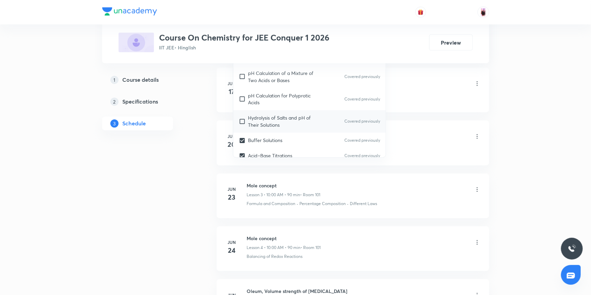
click at [242, 114] on input "checkbox" at bounding box center [244, 121] width 10 height 14
checkbox input "true"
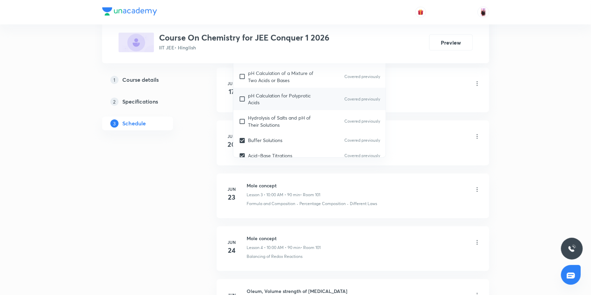
checkbox input "true"
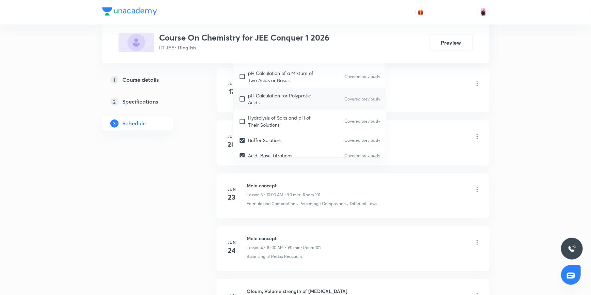
checkbox input "true"
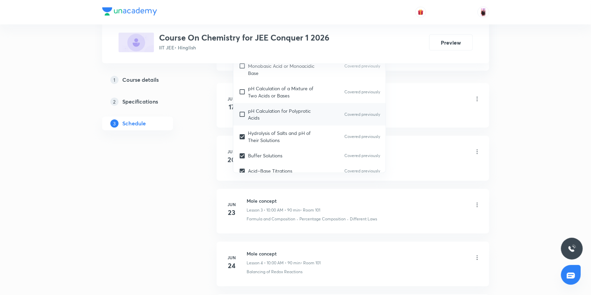
click at [241, 107] on input "checkbox" at bounding box center [244, 114] width 10 height 14
checkbox input "true"
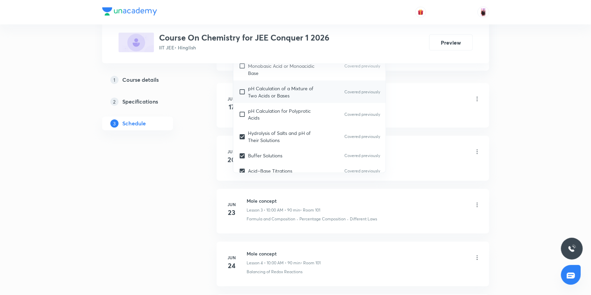
checkbox input "true"
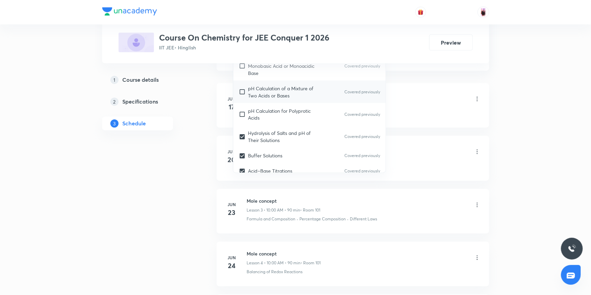
checkbox input "true"
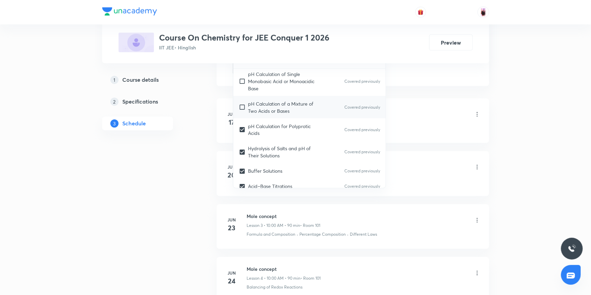
click at [241, 100] on input "checkbox" at bounding box center [244, 107] width 10 height 14
checkbox input "true"
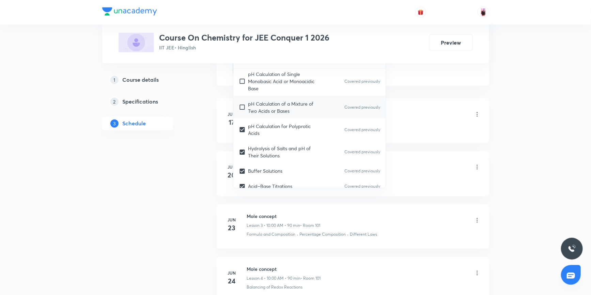
checkbox input "true"
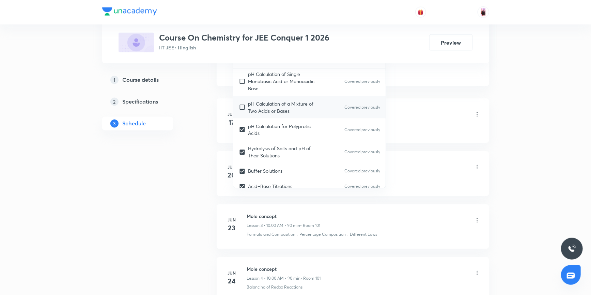
checkbox input "true"
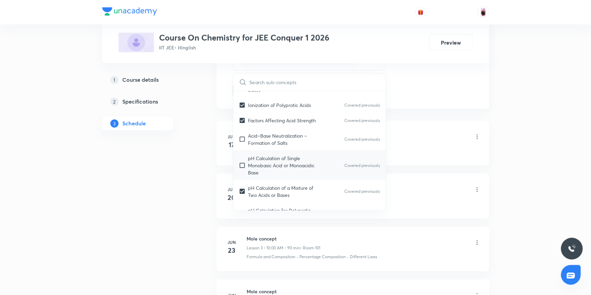
scroll to position [1826, 0]
click at [243, 155] on input "checkbox" at bounding box center [244, 165] width 10 height 21
checkbox input "true"
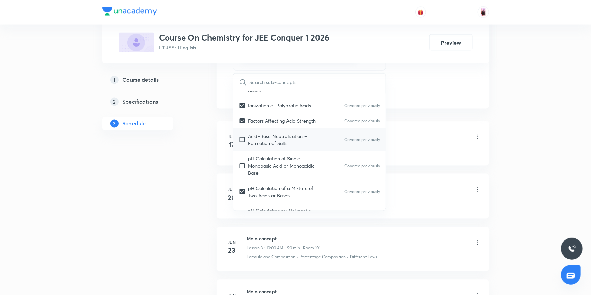
checkbox input "true"
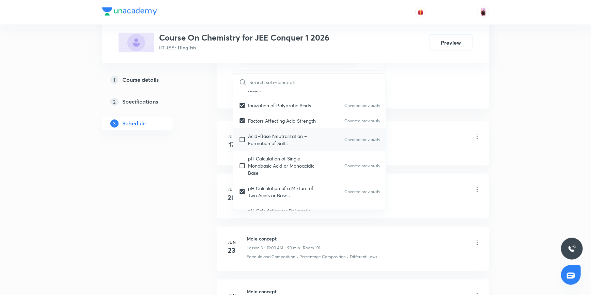
checkbox input "true"
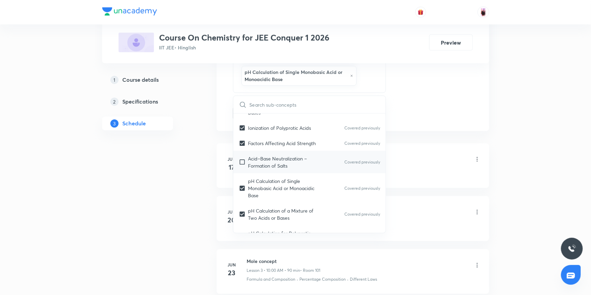
click at [244, 155] on input "checkbox" at bounding box center [244, 162] width 10 height 14
checkbox input "true"
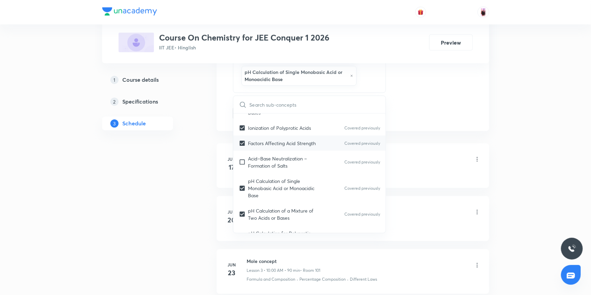
checkbox input "true"
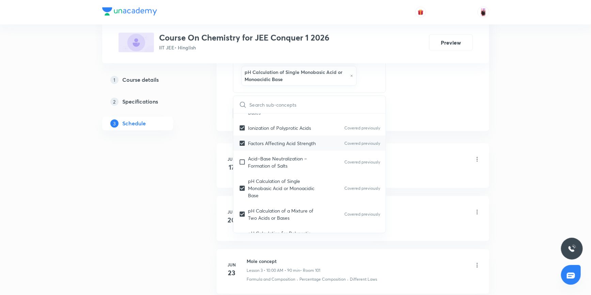
checkbox input "true"
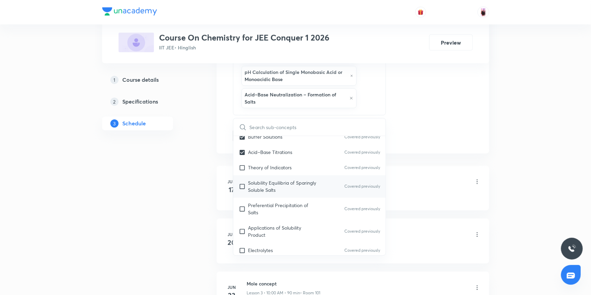
scroll to position [1981, 0]
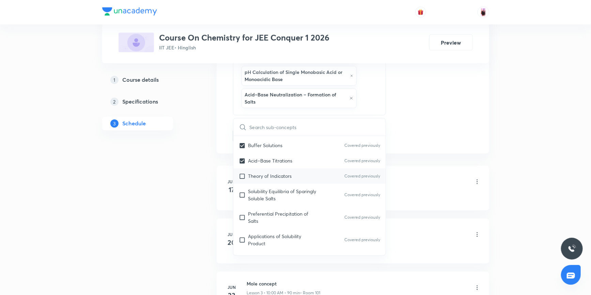
click at [242, 173] on input "checkbox" at bounding box center [244, 176] width 10 height 7
checkbox input "true"
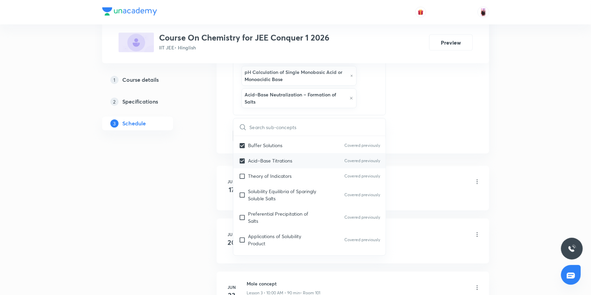
checkbox input "true"
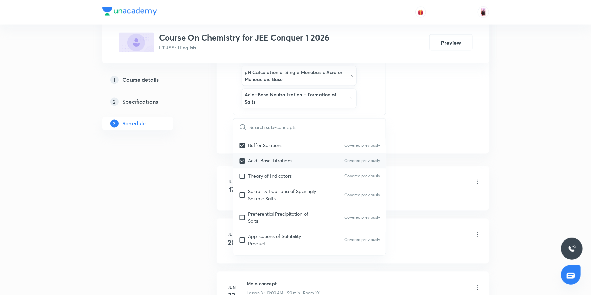
checkbox input "true"
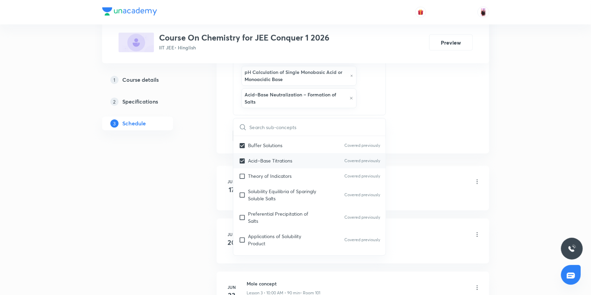
checkbox input "true"
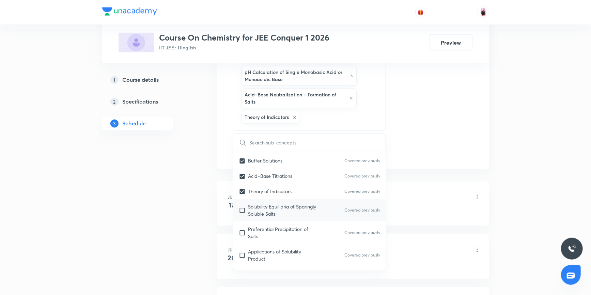
click at [242, 203] on input "checkbox" at bounding box center [244, 210] width 10 height 14
checkbox input "true"
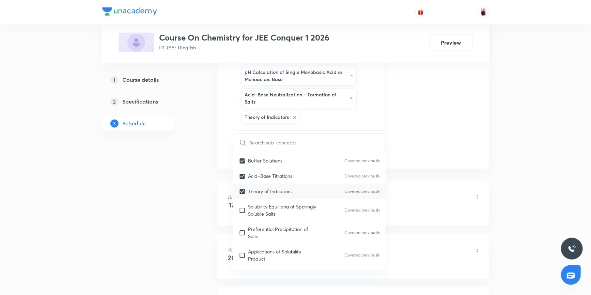
checkbox input "true"
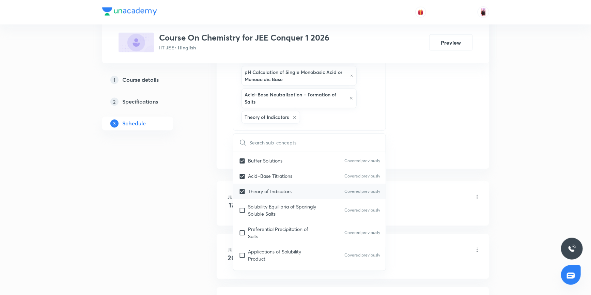
checkbox input "true"
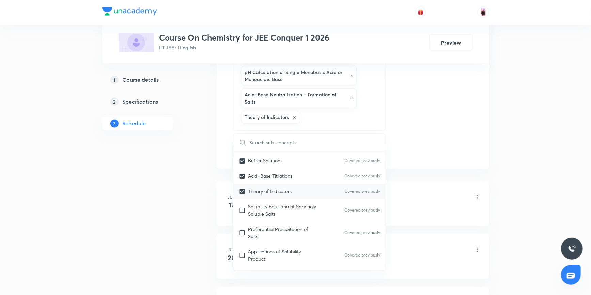
checkbox input "true"
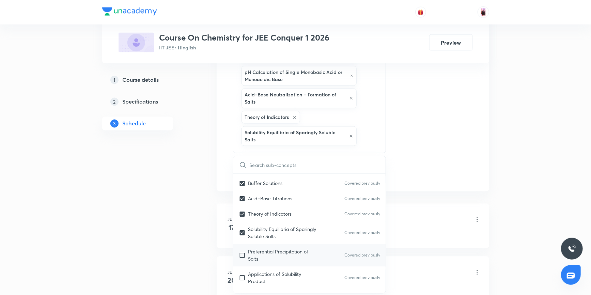
click at [241, 248] on input "checkbox" at bounding box center [244, 255] width 10 height 14
checkbox input "true"
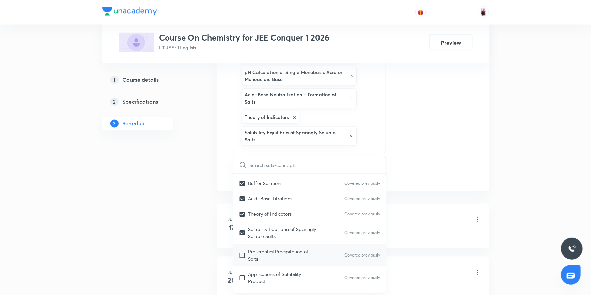
checkbox input "true"
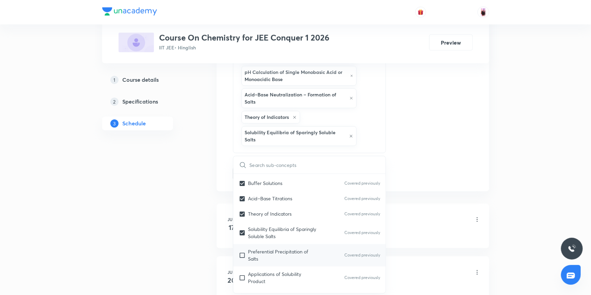
checkbox input "true"
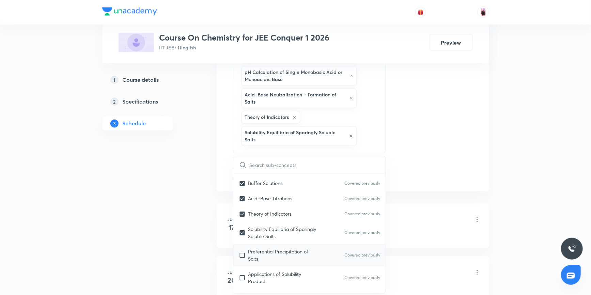
checkbox input "true"
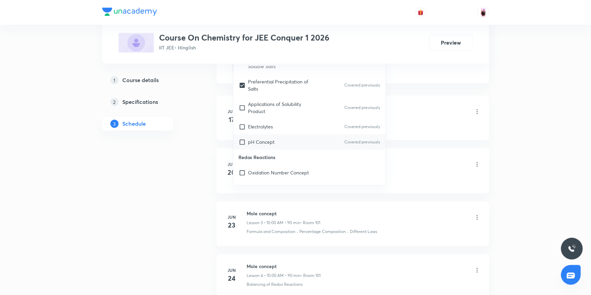
scroll to position [2012, 0]
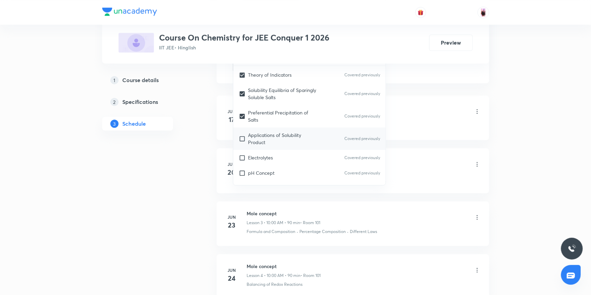
click at [241, 131] on input "checkbox" at bounding box center [244, 138] width 10 height 14
checkbox input "true"
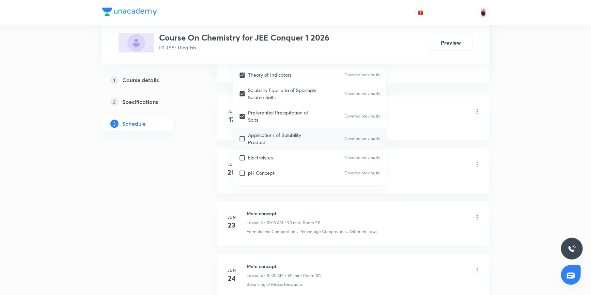
checkbox input "true"
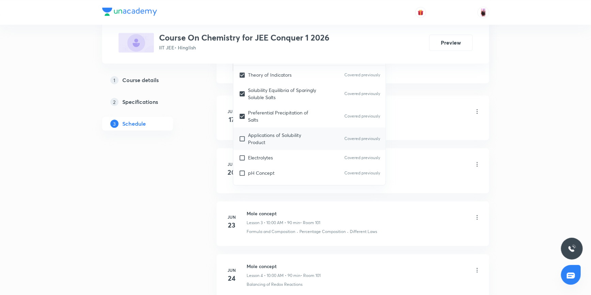
checkbox input "true"
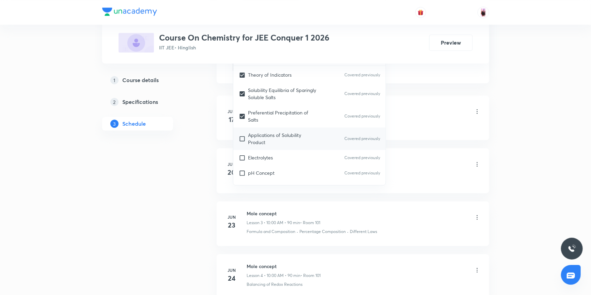
checkbox input "true"
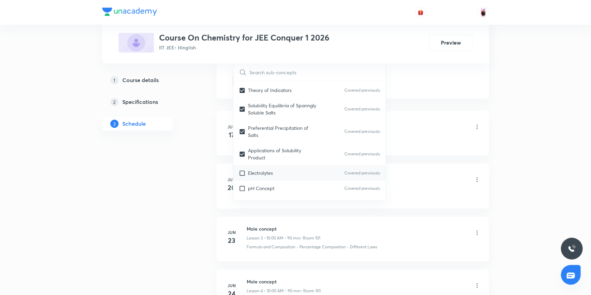
click at [242, 169] on input "checkbox" at bounding box center [244, 172] width 10 height 7
checkbox input "true"
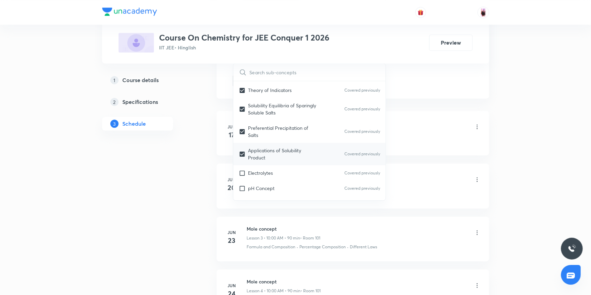
checkbox input "true"
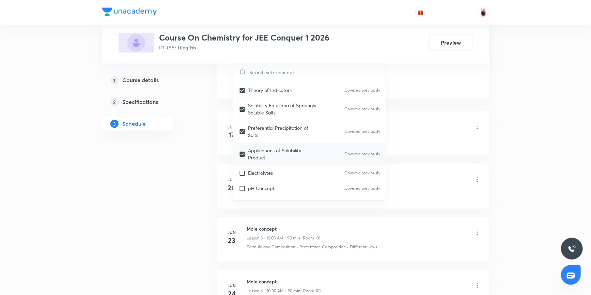
checkbox input "true"
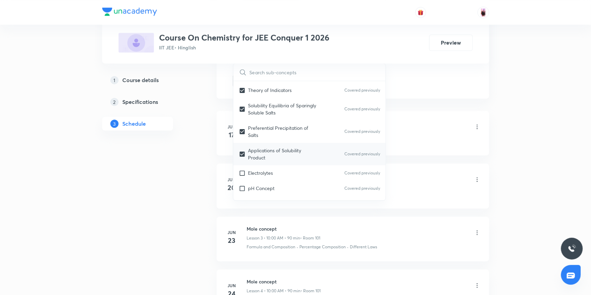
checkbox input "true"
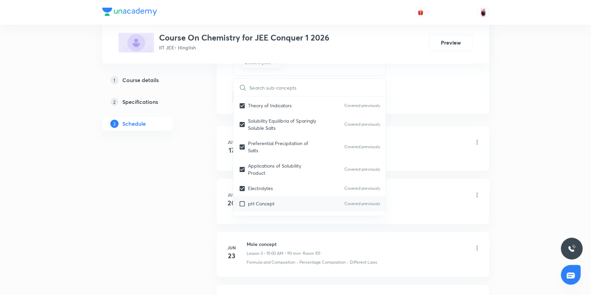
click at [243, 200] on input "checkbox" at bounding box center [244, 203] width 10 height 7
checkbox input "true"
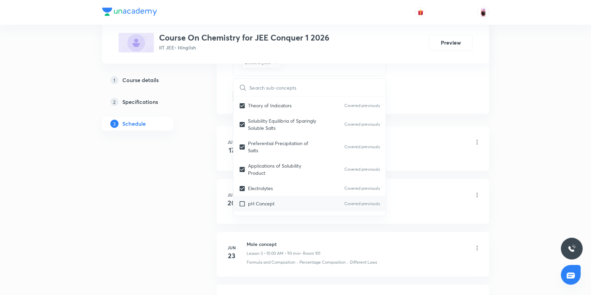
checkbox input "true"
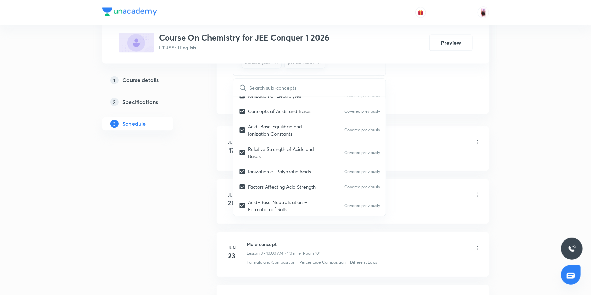
scroll to position [1764, 0]
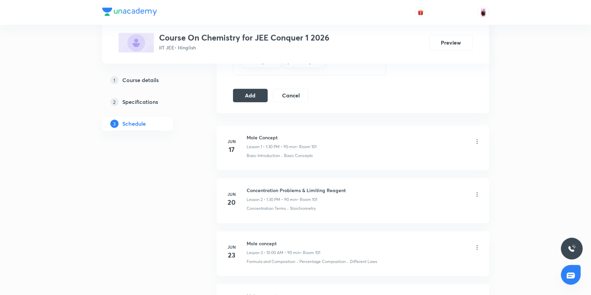
scroll to position [712, 0]
click at [251, 93] on button "Add" at bounding box center [250, 96] width 35 height 14
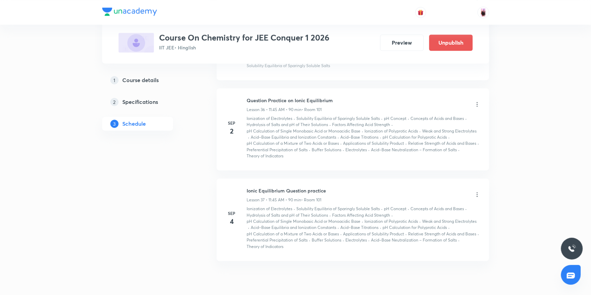
scroll to position [2007, 0]
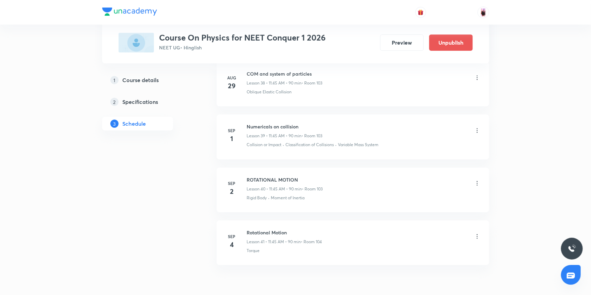
scroll to position [2425, 0]
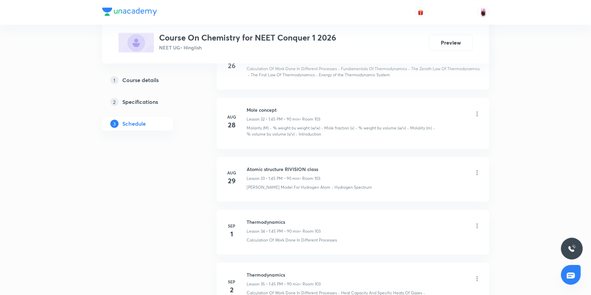
scroll to position [2183, 0]
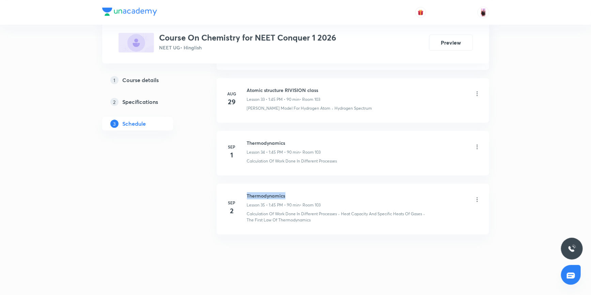
drag, startPoint x: 247, startPoint y: 191, endPoint x: 287, endPoint y: 191, distance: 40.2
click at [287, 192] on h6 "Thermodynamics" at bounding box center [284, 195] width 74 height 7
copy h6 "Thermodynamics"
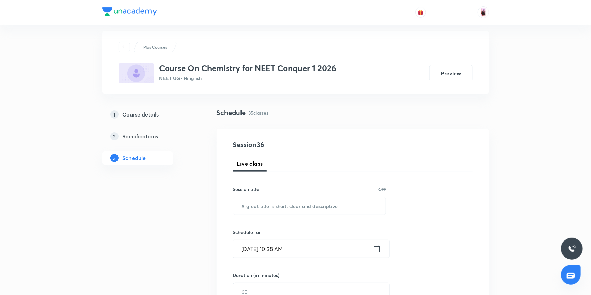
scroll to position [0, 0]
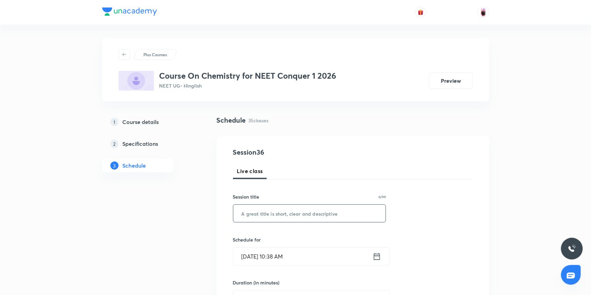
click at [266, 212] on input "text" at bounding box center [309, 213] width 153 height 17
paste input "Thermodynamics"
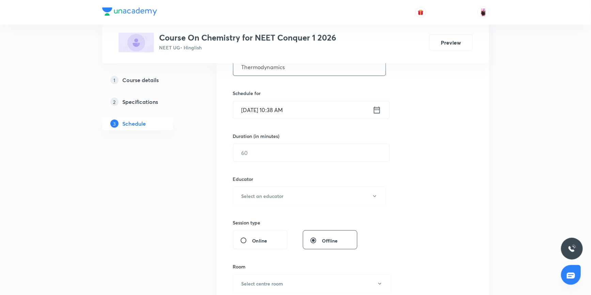
scroll to position [155, 0]
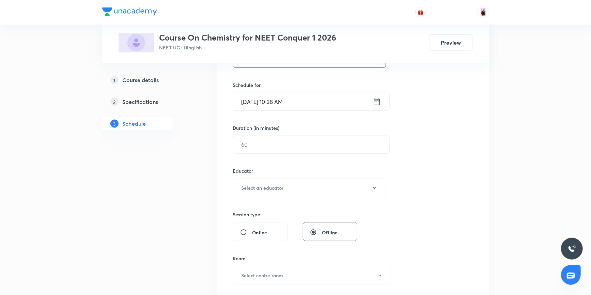
type input "Thermodynamics"
click at [374, 106] on icon at bounding box center [376, 102] width 9 height 10
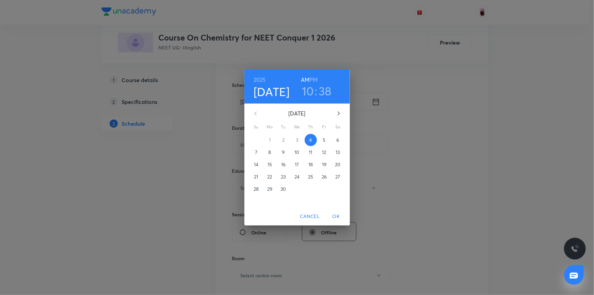
click at [310, 92] on h3 "10" at bounding box center [308, 91] width 12 height 14
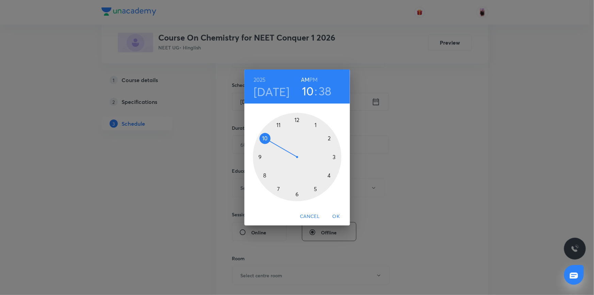
click at [316, 74] on div "[DATE] 10 : 38 AM PM" at bounding box center [297, 86] width 106 height 34
click at [316, 76] on h6 "PM" at bounding box center [313, 80] width 8 height 10
drag, startPoint x: 262, startPoint y: 136, endPoint x: 317, endPoint y: 119, distance: 57.7
click at [317, 119] on div at bounding box center [297, 157] width 89 height 89
drag, startPoint x: 271, startPoint y: 182, endPoint x: 265, endPoint y: 156, distance: 26.6
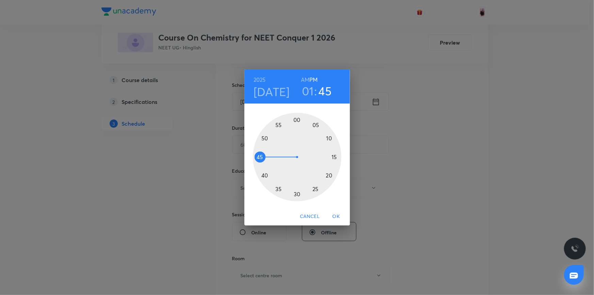
click at [265, 156] on div at bounding box center [297, 157] width 89 height 89
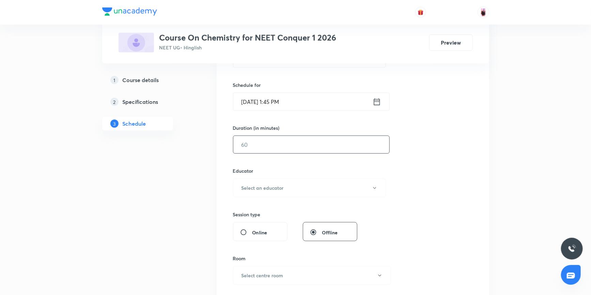
click at [278, 145] on input "text" at bounding box center [311, 144] width 156 height 17
type input "90"
click at [294, 191] on button "Select an educator" at bounding box center [309, 187] width 153 height 19
click at [256, 209] on span "[PERSON_NAME]" at bounding box center [311, 209] width 149 height 7
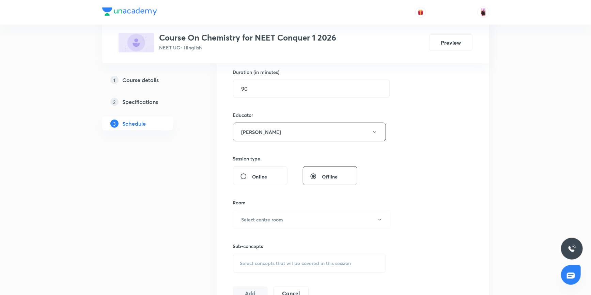
scroll to position [217, 0]
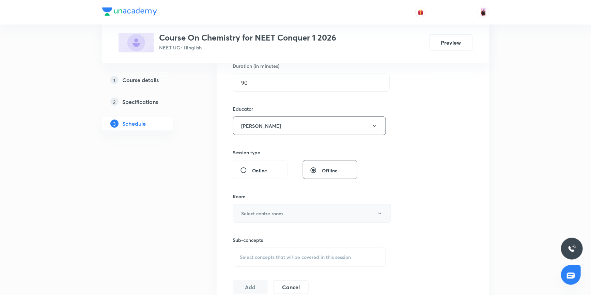
click at [292, 213] on button "Select centre room" at bounding box center [312, 213] width 158 height 19
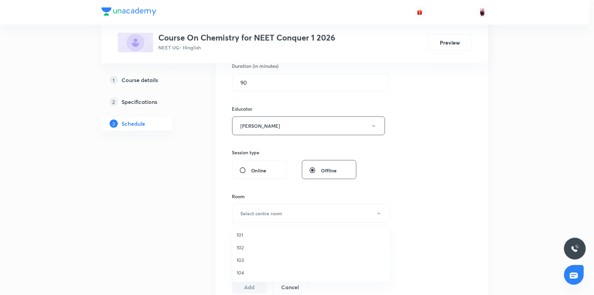
click at [246, 260] on span "103" at bounding box center [311, 259] width 149 height 7
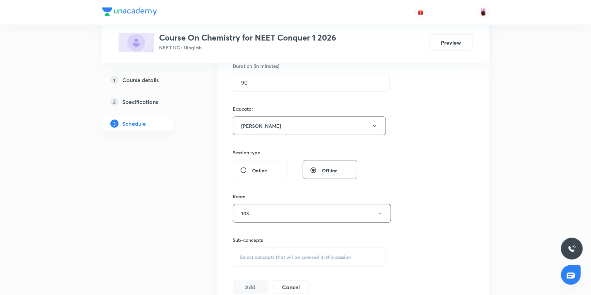
click at [287, 260] on div "Select concepts that wil be covered in this session" at bounding box center [309, 257] width 153 height 19
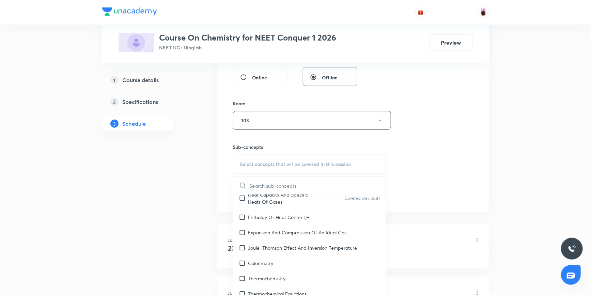
scroll to position [1857, 0]
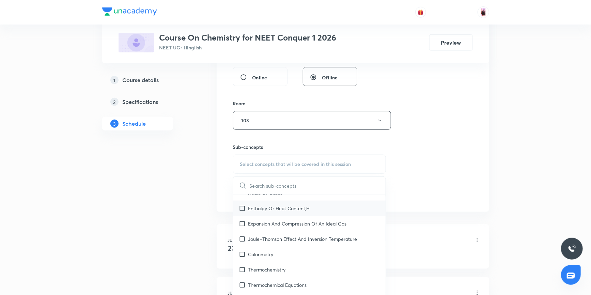
click at [243, 212] on input "checkbox" at bounding box center [244, 208] width 10 height 7
checkbox input "true"
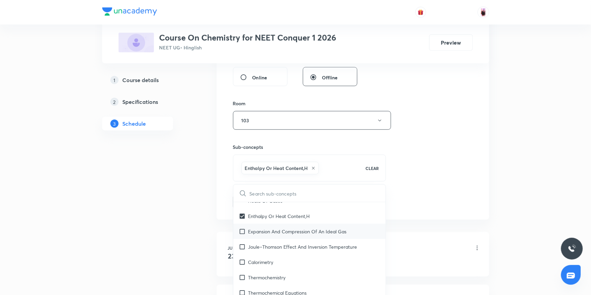
click at [242, 235] on input "checkbox" at bounding box center [244, 231] width 10 height 7
checkbox input "true"
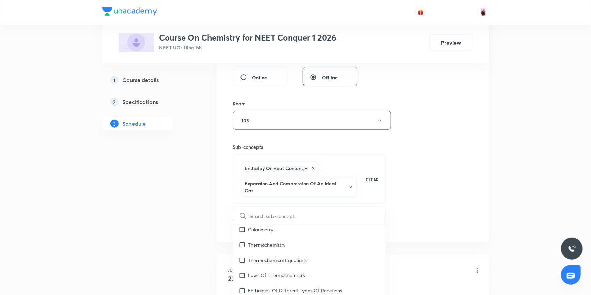
scroll to position [1919, 0]
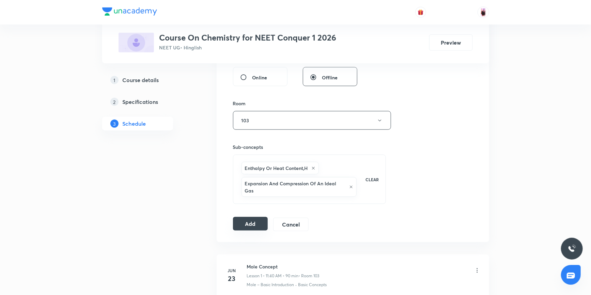
click at [248, 217] on button "Add" at bounding box center [250, 224] width 35 height 14
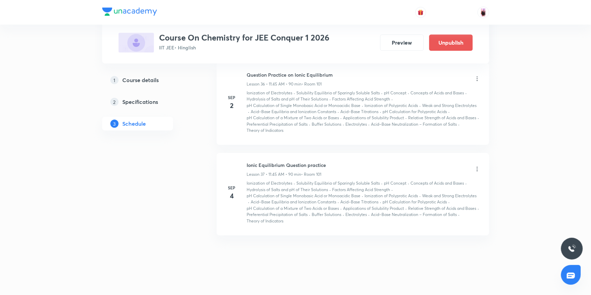
scroll to position [2363, 0]
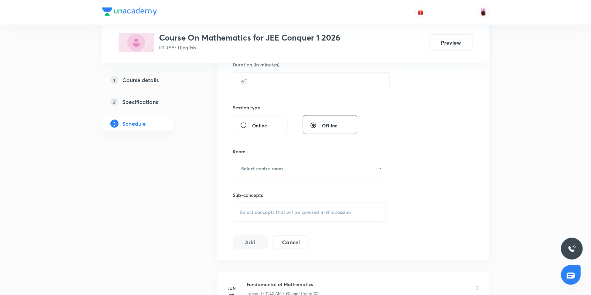
scroll to position [273, 0]
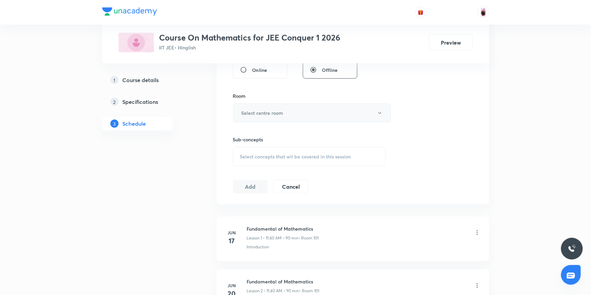
click at [271, 117] on button "Select centre room" at bounding box center [312, 112] width 158 height 19
click at [241, 132] on span "101" at bounding box center [311, 134] width 149 height 7
click at [268, 156] on span "Select concepts that wil be covered in this session" at bounding box center [295, 156] width 111 height 5
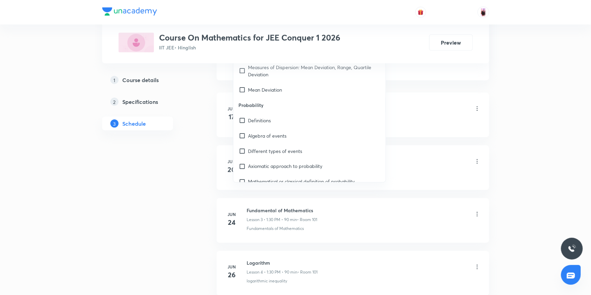
scroll to position [1826, 0]
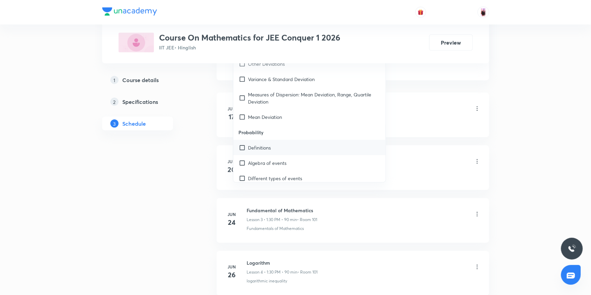
click at [242, 144] on input "checkbox" at bounding box center [244, 147] width 10 height 7
checkbox input "true"
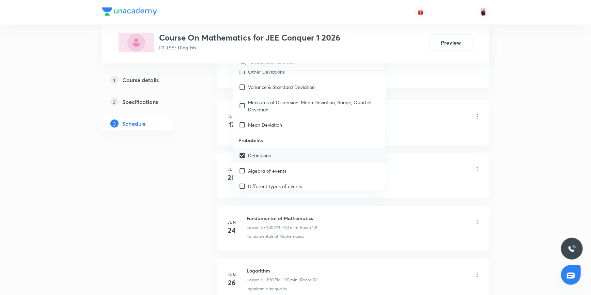
scroll to position [1857, 0]
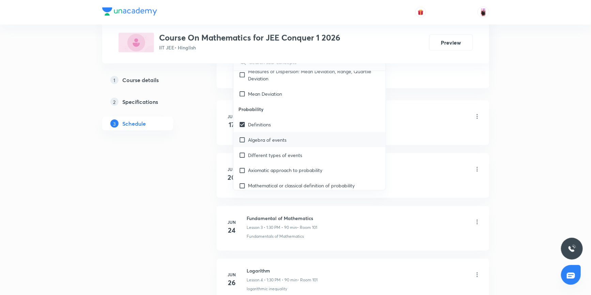
click at [243, 136] on input "checkbox" at bounding box center [244, 139] width 10 height 7
checkbox input "true"
drag, startPoint x: 243, startPoint y: 145, endPoint x: 287, endPoint y: 141, distance: 43.8
click at [247, 152] on input "checkbox" at bounding box center [244, 155] width 10 height 7
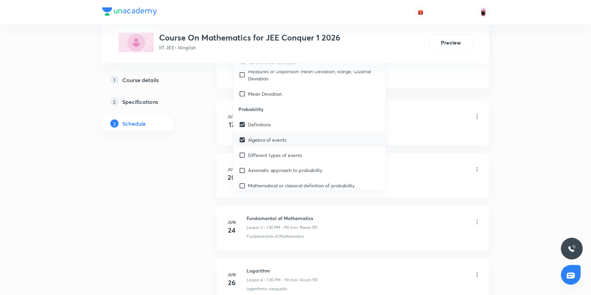
checkbox input "true"
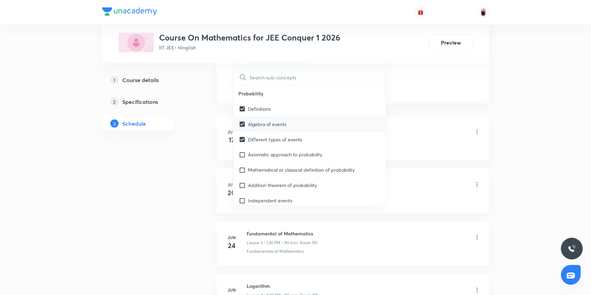
scroll to position [1919, 0]
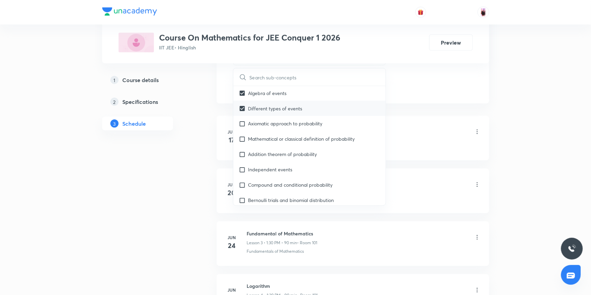
drag, startPoint x: 243, startPoint y: 115, endPoint x: 247, endPoint y: 115, distance: 4.1
click at [243, 120] on input "checkbox" at bounding box center [244, 123] width 10 height 7
checkbox input "true"
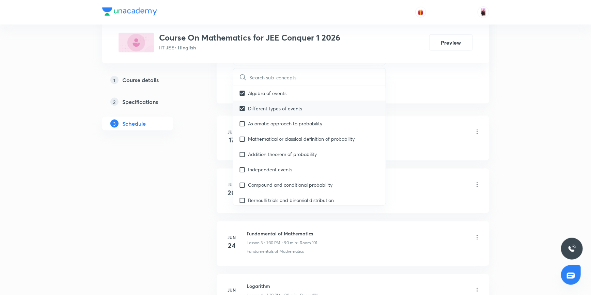
checkbox input "true"
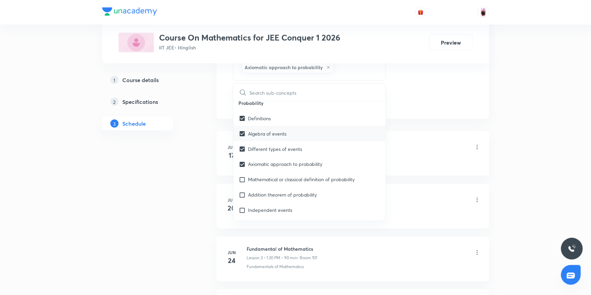
scroll to position [1857, 0]
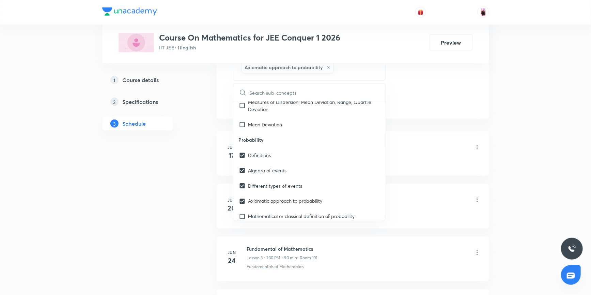
click at [238, 132] on p "Probability" at bounding box center [309, 139] width 153 height 15
drag, startPoint x: 238, startPoint y: 129, endPoint x: 275, endPoint y: 130, distance: 36.8
click at [275, 132] on p "Probability" at bounding box center [309, 139] width 153 height 15
copy p "Probability"
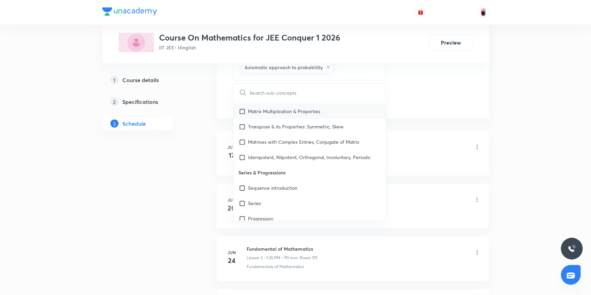
scroll to position [866, 0]
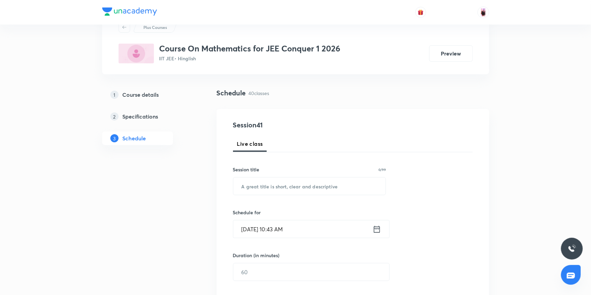
scroll to position [26, 0]
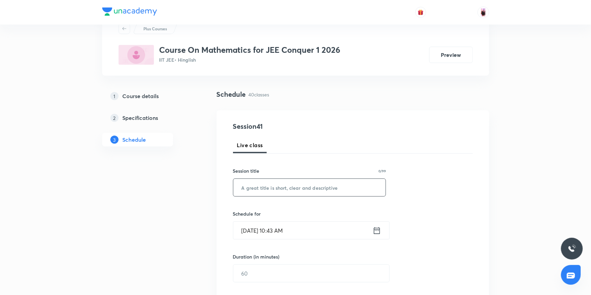
click at [276, 188] on input "text" at bounding box center [309, 187] width 153 height 17
paste input "Probability"
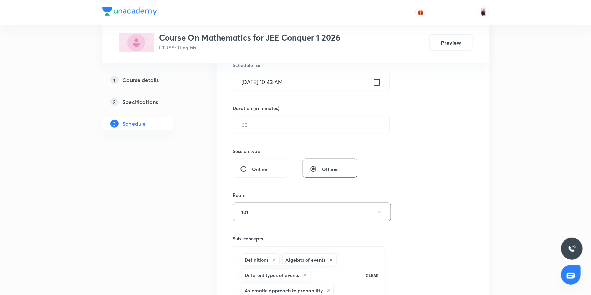
scroll to position [242, 0]
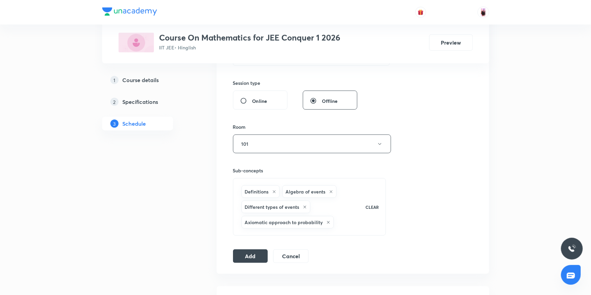
type input "Probability"
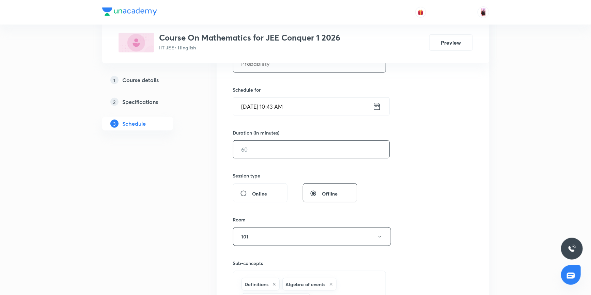
scroll to position [57, 0]
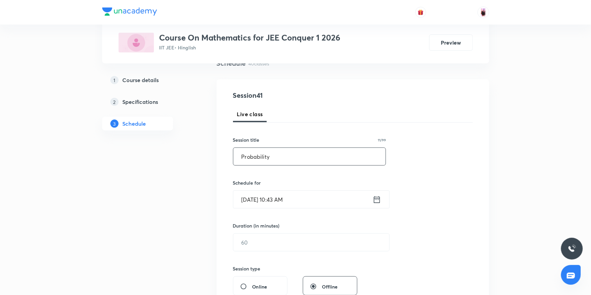
click at [377, 200] on icon at bounding box center [376, 200] width 9 height 10
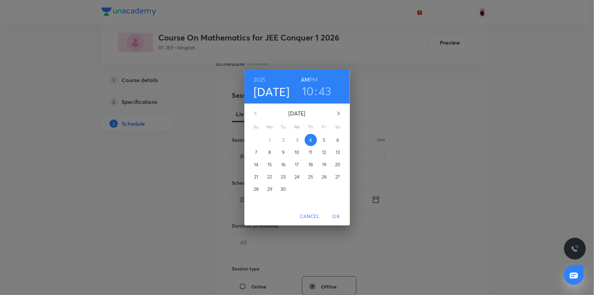
click at [307, 91] on h3 "10" at bounding box center [308, 91] width 12 height 14
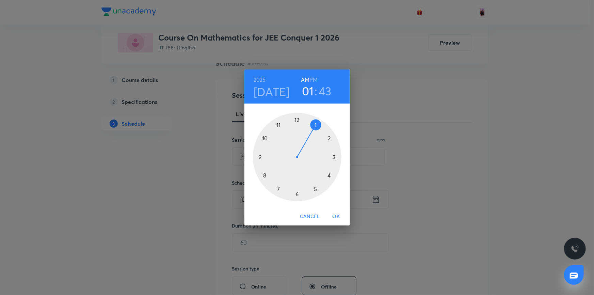
drag, startPoint x: 267, startPoint y: 138, endPoint x: 316, endPoint y: 132, distance: 49.8
click at [316, 132] on div at bounding box center [297, 157] width 89 height 89
drag, startPoint x: 264, startPoint y: 165, endPoint x: 267, endPoint y: 157, distance: 9.4
click at [267, 157] on div at bounding box center [297, 157] width 89 height 89
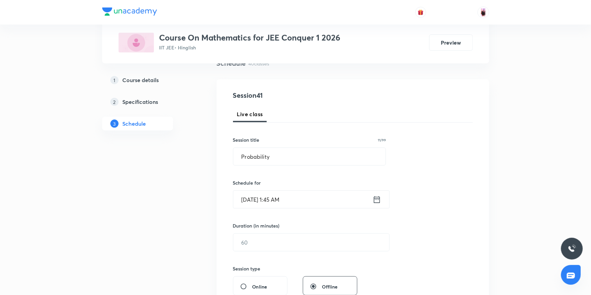
click at [378, 201] on icon at bounding box center [376, 200] width 9 height 10
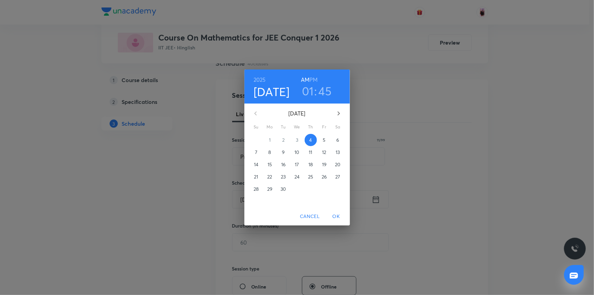
click at [318, 79] on div "[DATE] 01 : 45 AM PM" at bounding box center [297, 86] width 95 height 23
click at [315, 77] on h6 "PM" at bounding box center [313, 80] width 8 height 10
click at [337, 217] on span "OK" at bounding box center [336, 216] width 16 height 9
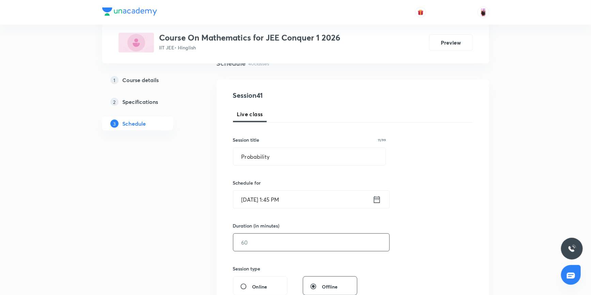
click at [297, 244] on input "text" at bounding box center [311, 242] width 156 height 17
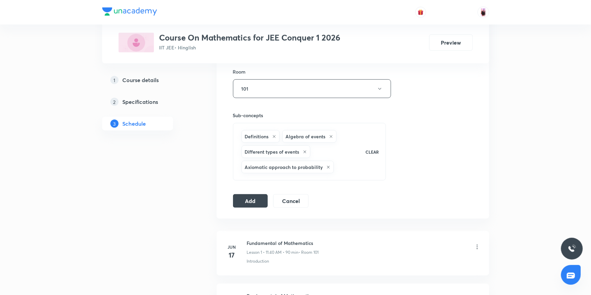
scroll to position [304, 0]
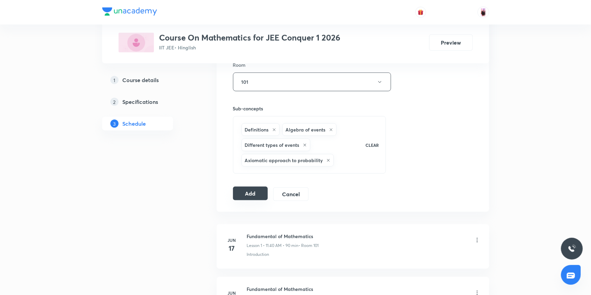
type input "90"
click at [252, 194] on button "Add" at bounding box center [250, 194] width 35 height 14
